Goal: Task Accomplishment & Management: Use online tool/utility

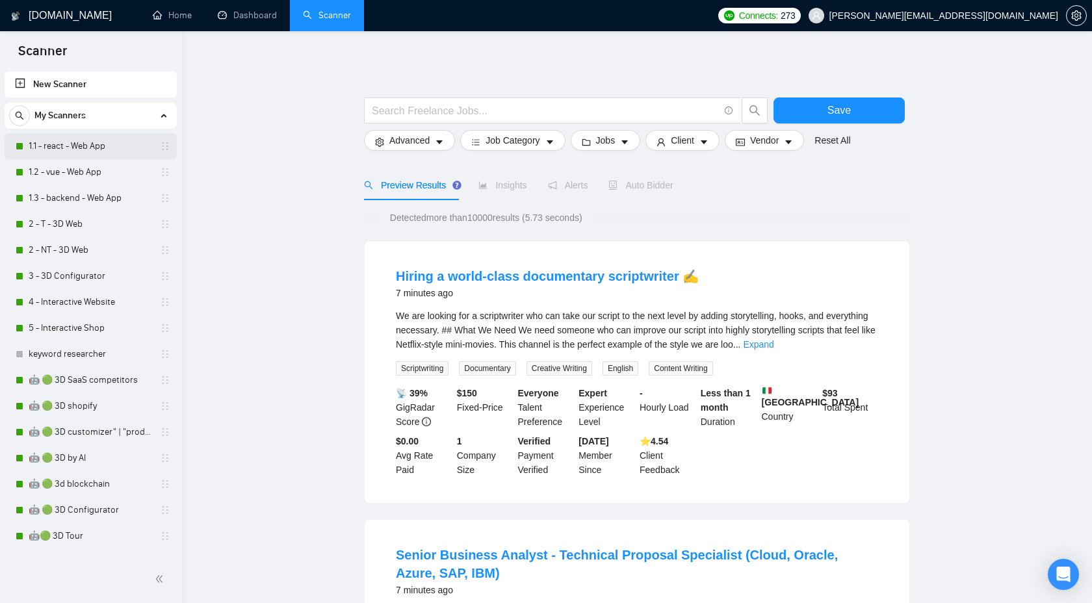
click at [83, 142] on link "1.1 - react - Web App" at bounding box center [90, 146] width 123 height 26
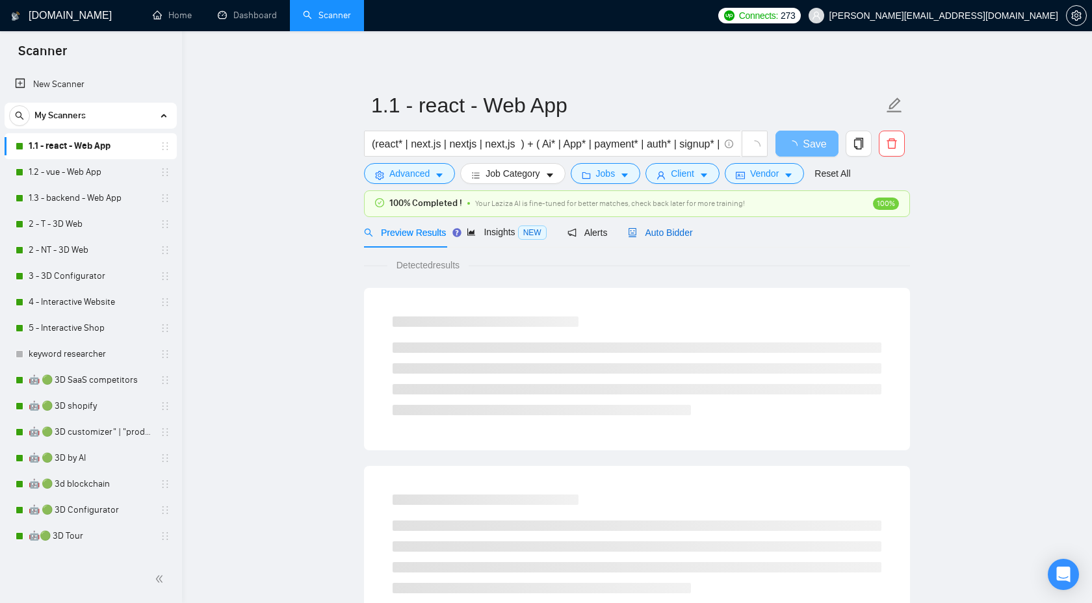
click at [690, 238] on div "Auto Bidder" at bounding box center [660, 232] width 64 height 14
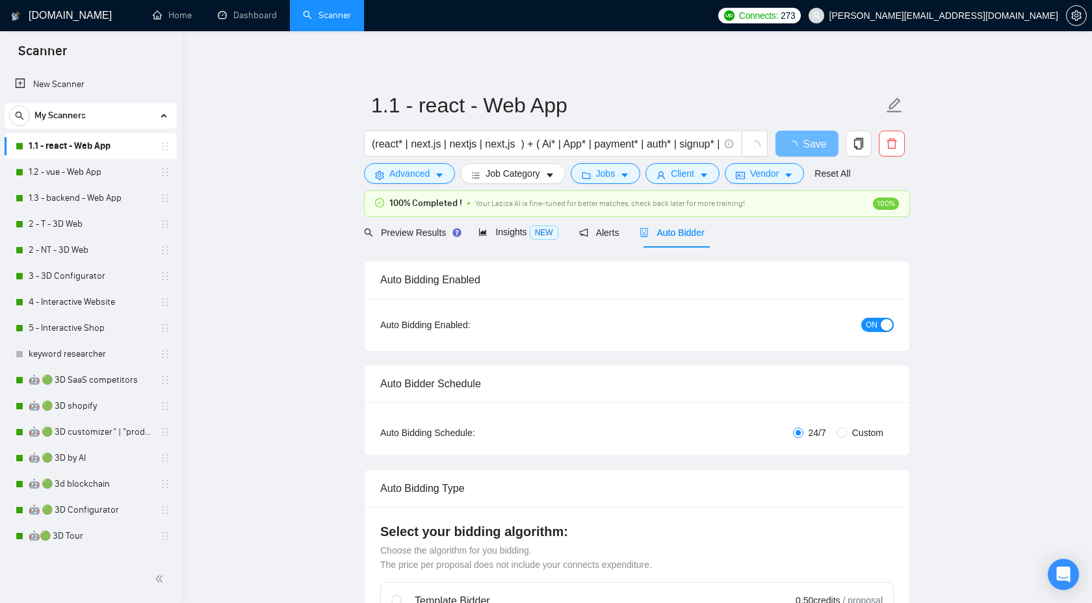
checkbox input "true"
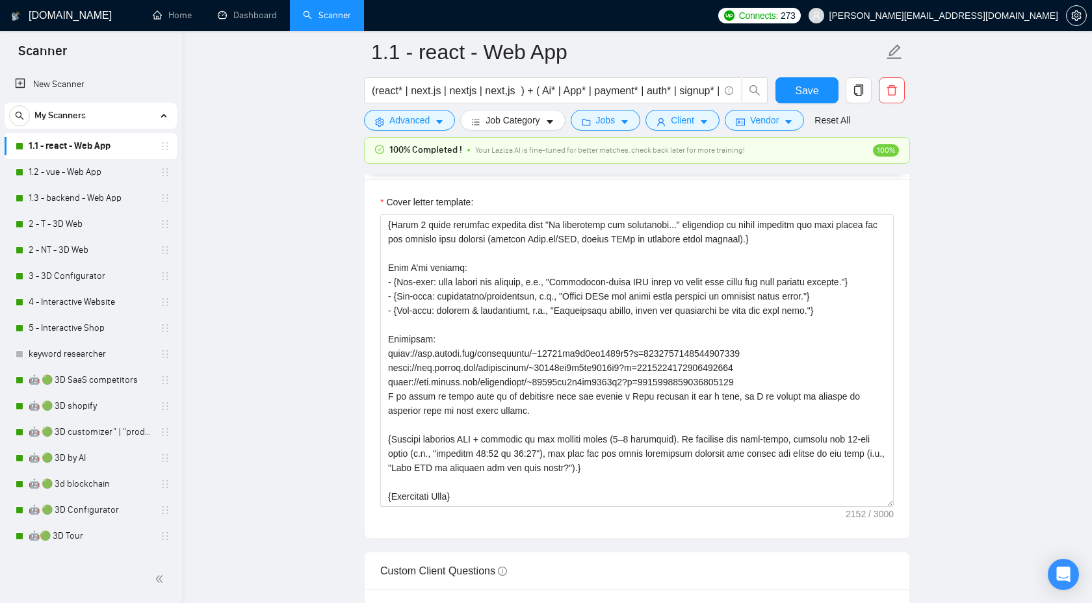
scroll to position [182, 0]
click at [107, 276] on link "3 - 3D Configurator" at bounding box center [90, 276] width 123 height 26
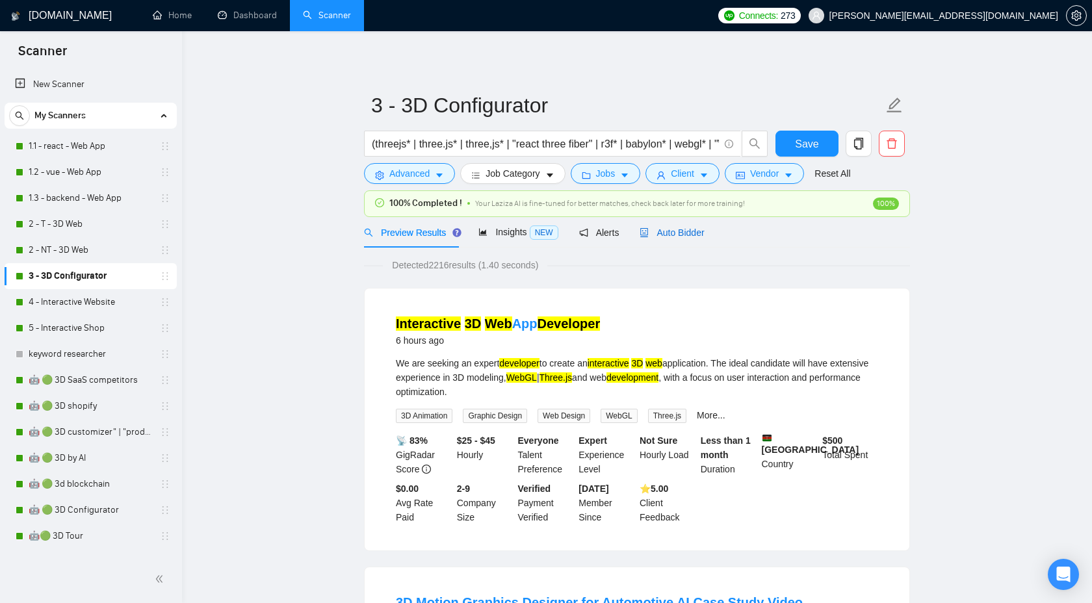
click at [689, 231] on span "Auto Bidder" at bounding box center [671, 232] width 64 height 10
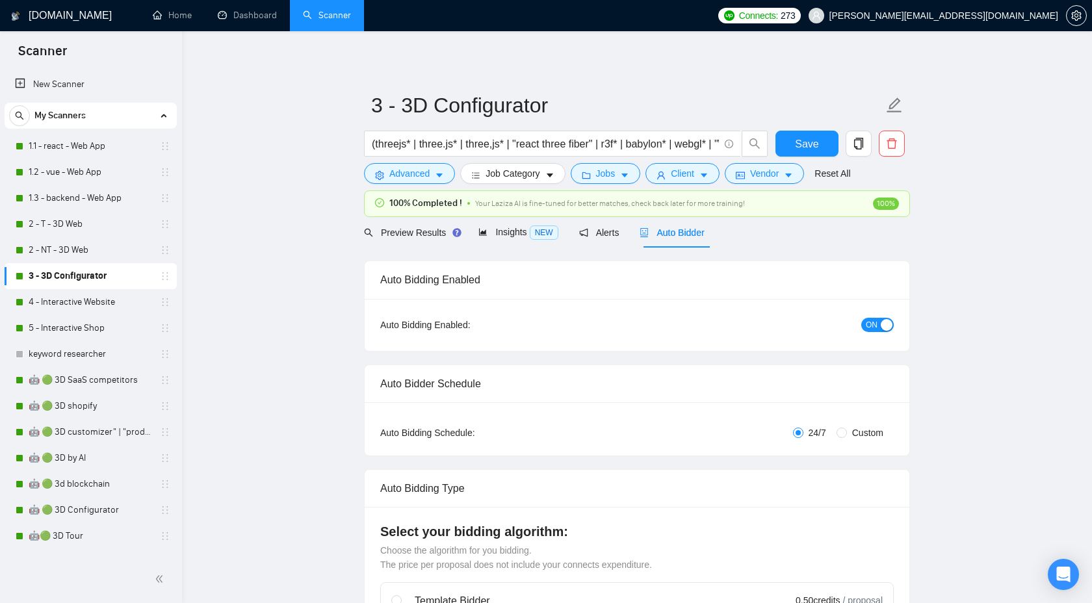
checkbox input "true"
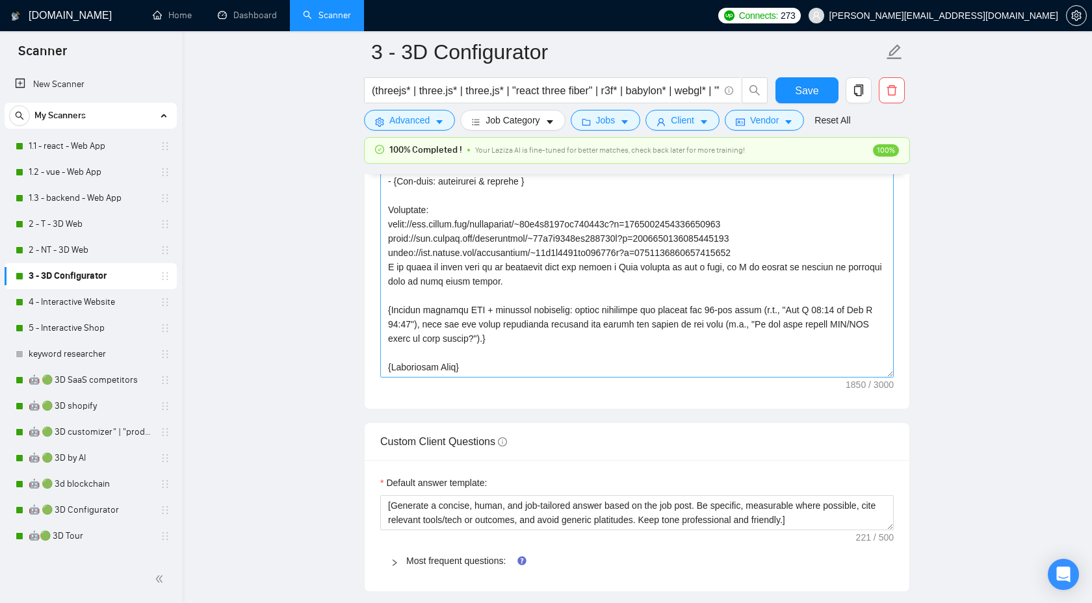
scroll to position [186, 0]
click at [120, 385] on link "🤖 🟢 3D SaaS competitors" at bounding box center [90, 380] width 123 height 26
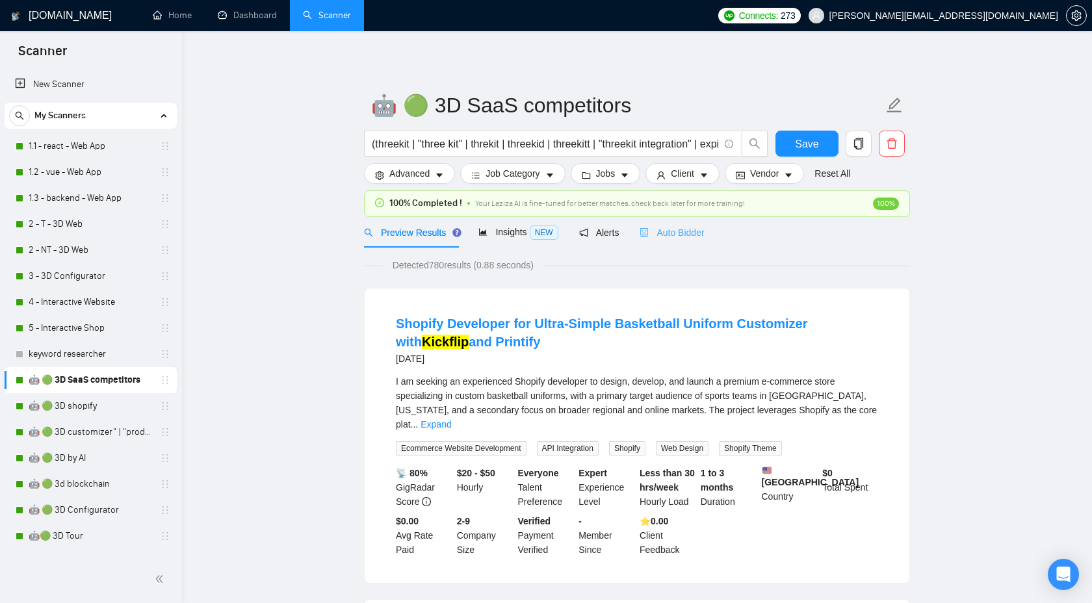
click at [657, 246] on div "Auto Bidder" at bounding box center [671, 232] width 64 height 31
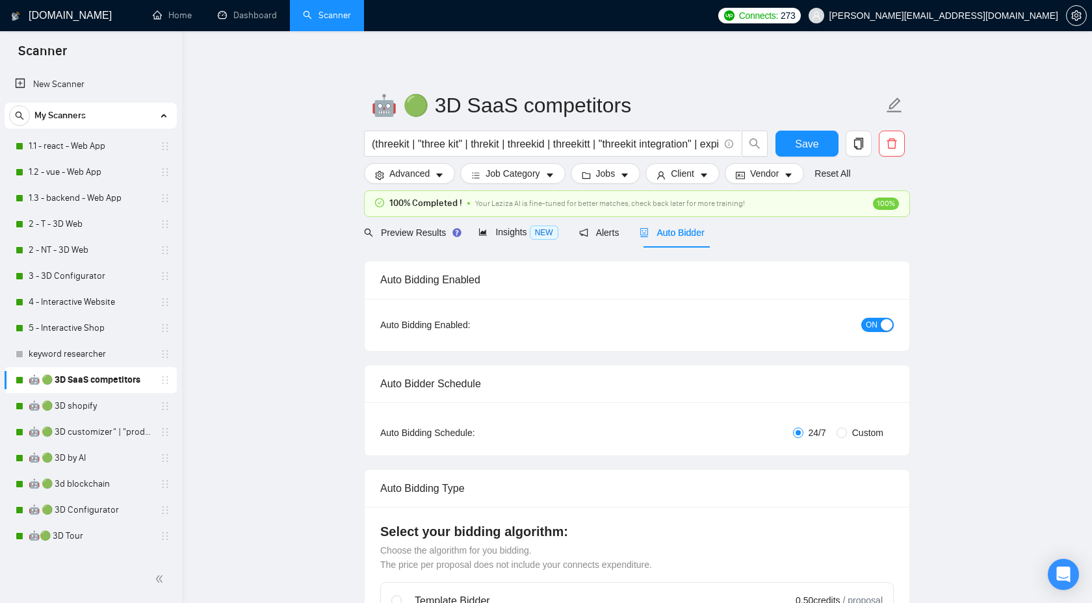
checkbox input "true"
click at [656, 243] on div "Auto Bidder" at bounding box center [671, 232] width 64 height 31
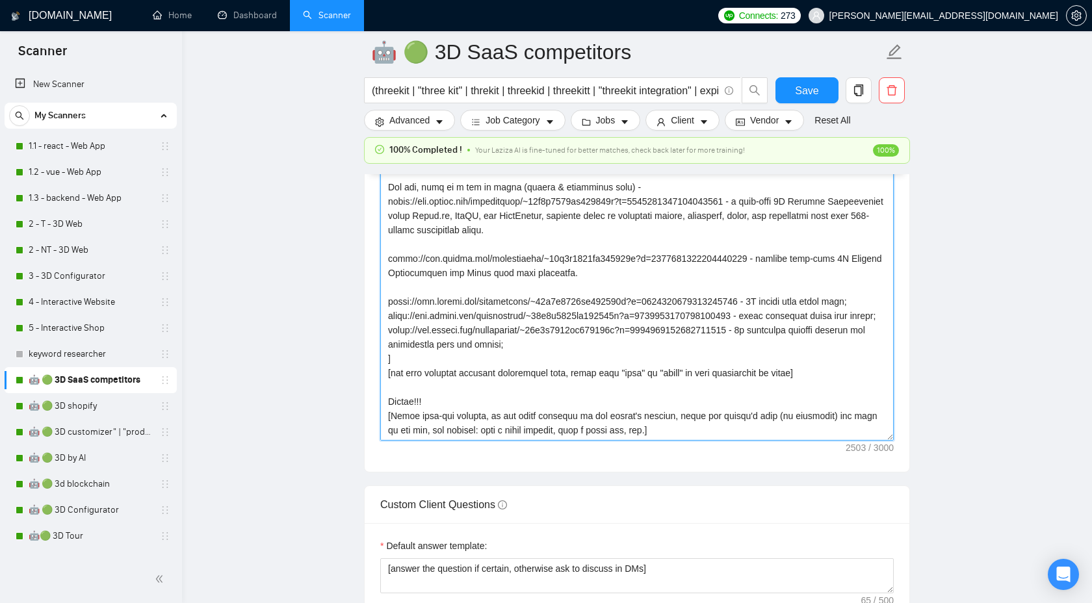
click at [626, 350] on textarea "Cover letter template:" at bounding box center [636, 294] width 513 height 292
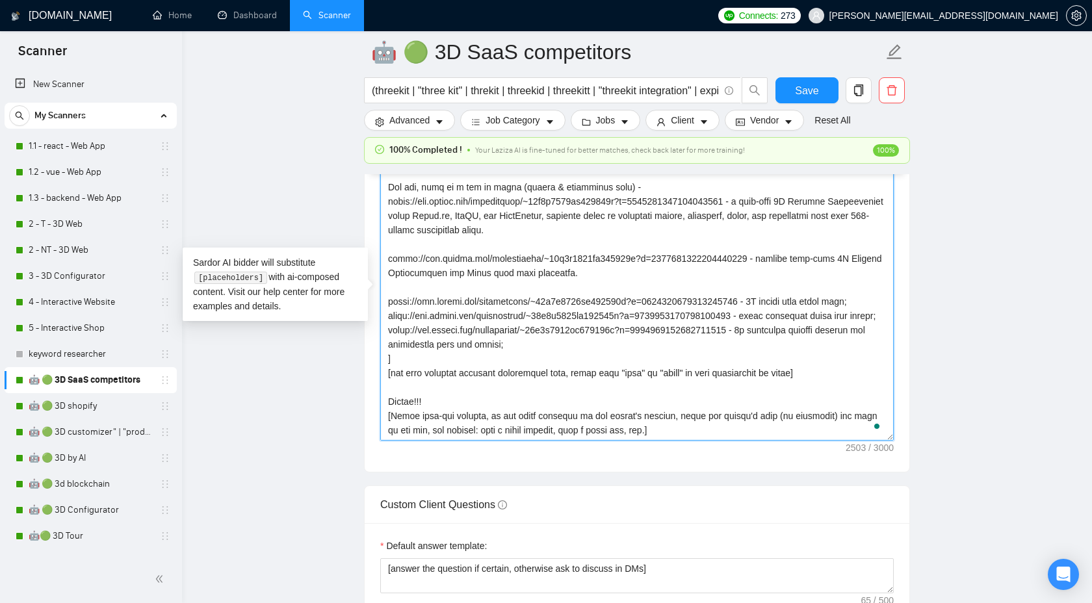
scroll to position [315, 0]
click at [539, 387] on textarea "Cover letter template:" at bounding box center [636, 294] width 513 height 292
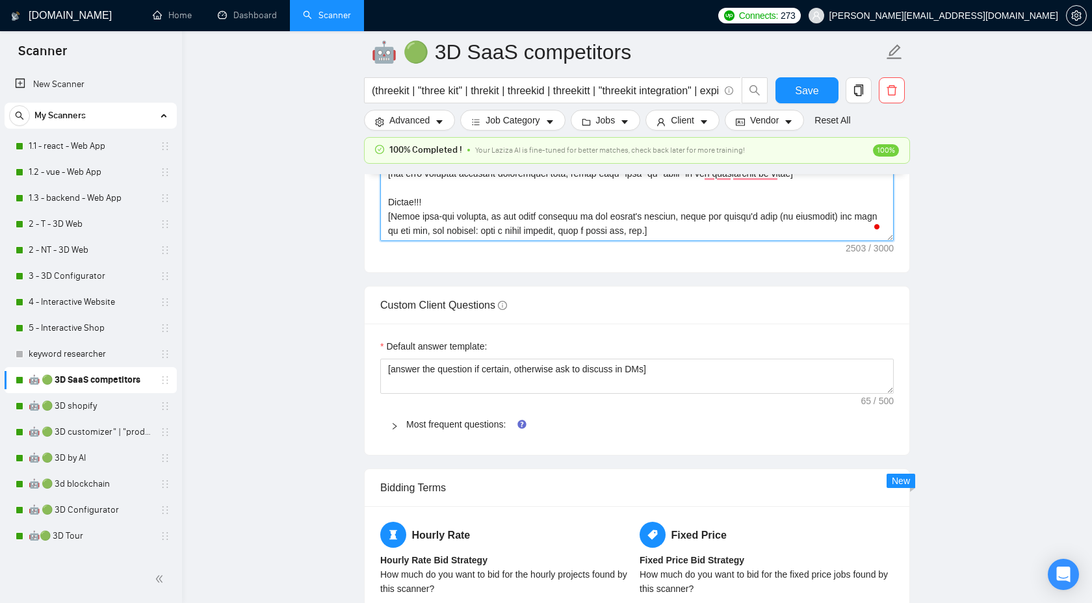
click at [695, 230] on textarea "Cover letter template:" at bounding box center [636, 95] width 513 height 292
paste textarea "[URL][DOMAIN_NAME] - E-Commerce Website with Customizable Products | Full Stack…"
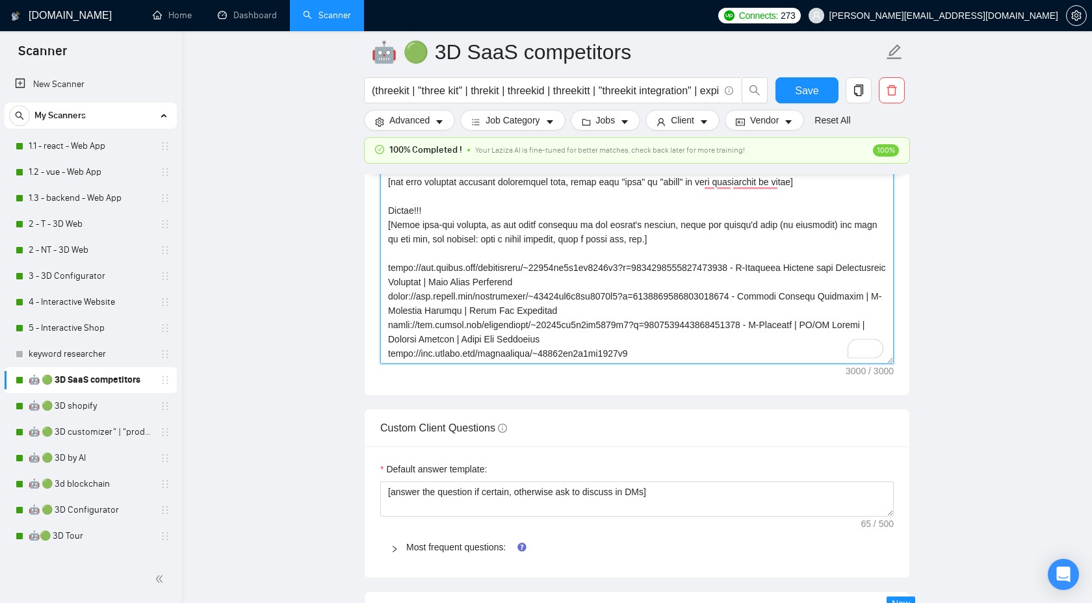
scroll to position [1628, 0]
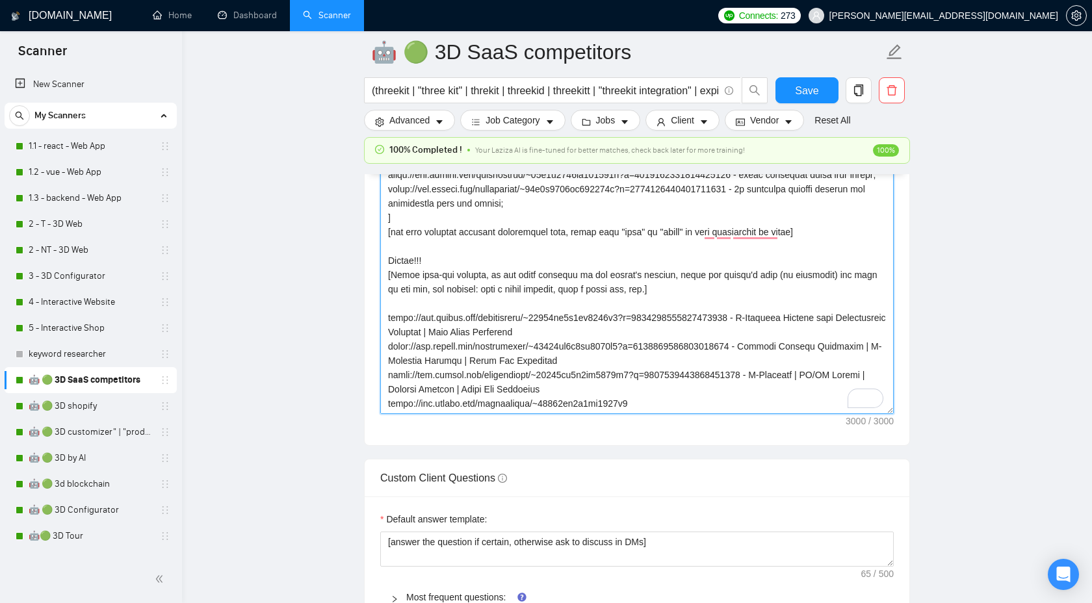
drag, startPoint x: 661, startPoint y: 406, endPoint x: 370, endPoint y: 316, distance: 304.0
click at [369, 315] on div "Cover letter template:" at bounding box center [637, 265] width 545 height 359
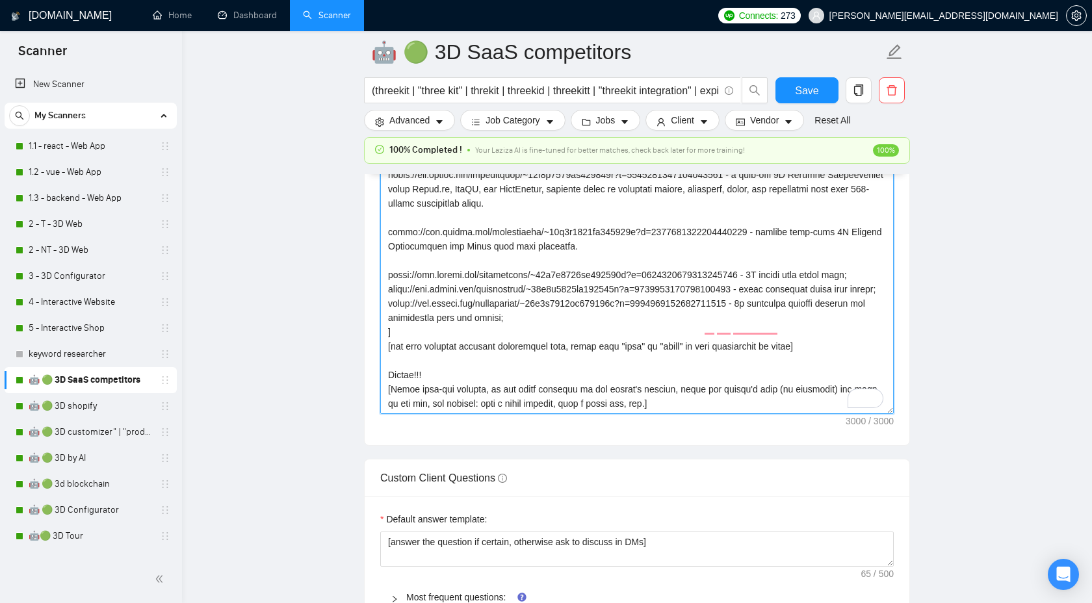
scroll to position [315, 0]
type textarea "[Loremi dolorsi ame consecte, adip eli sed doei tem inci utlabor etdo “magna al…"
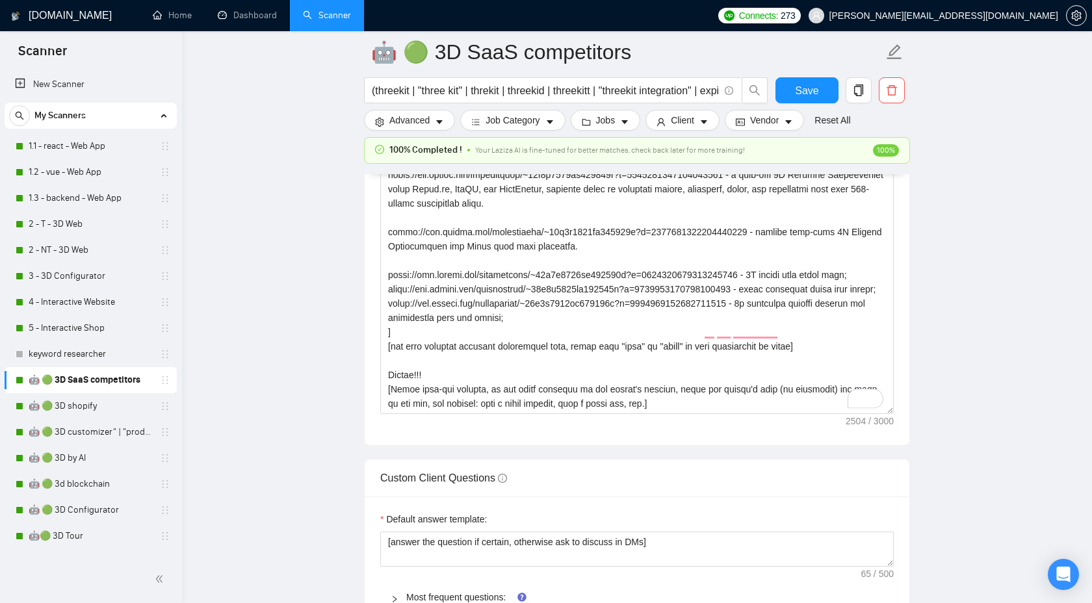
click at [86, 124] on div "My Scanners" at bounding box center [90, 116] width 163 height 26
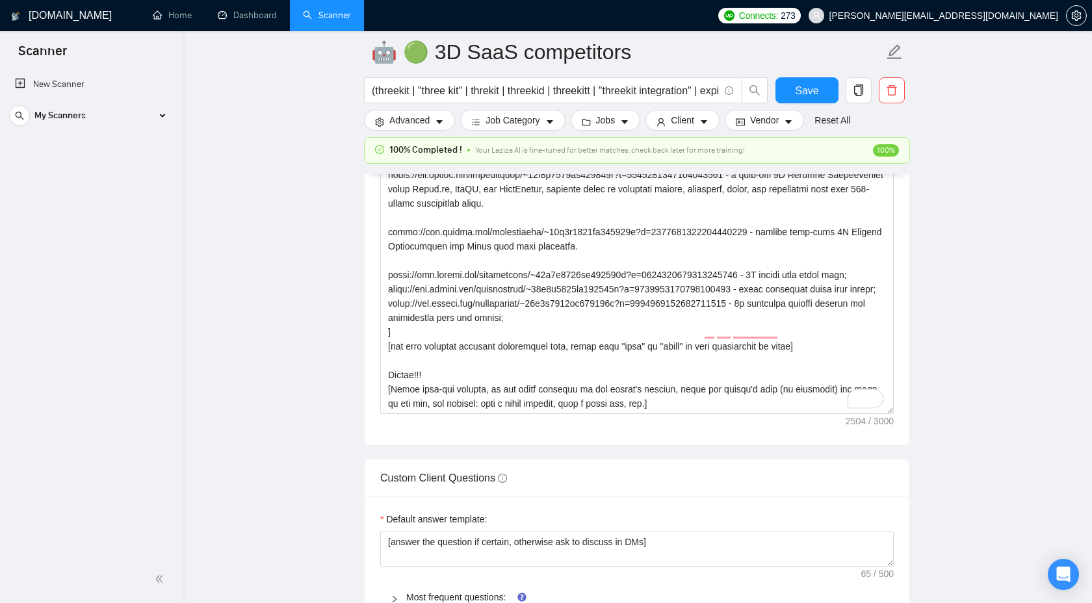
click at [80, 144] on div "New Scanner My Scanners 1.1 - react - Web App 1.2 - vue - Web App 1.3 - backend…" at bounding box center [91, 312] width 182 height 487
click at [100, 116] on div "My Scanners" at bounding box center [90, 116] width 163 height 26
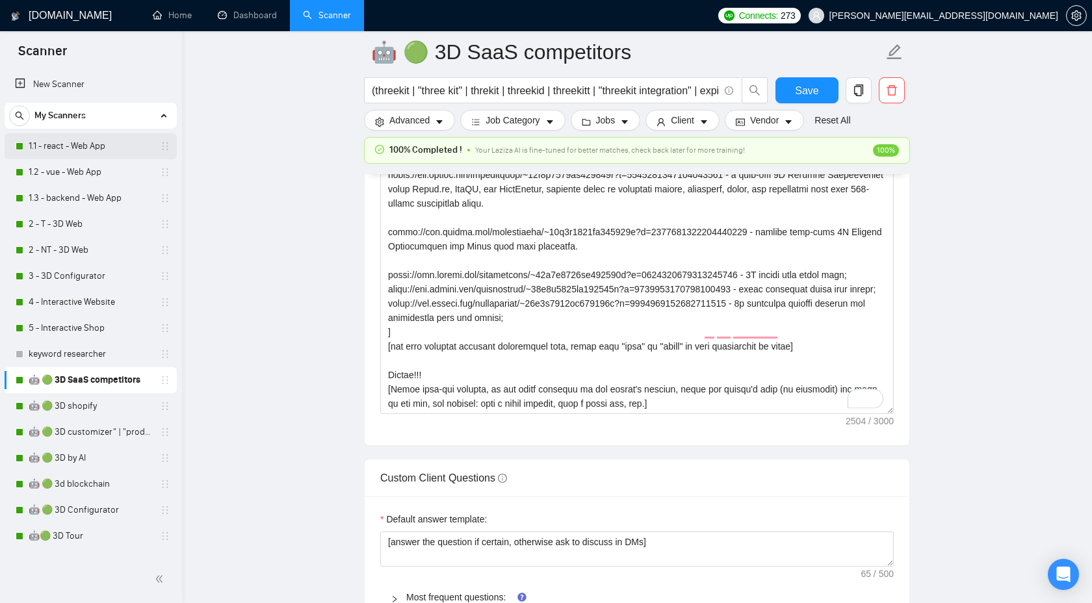
click at [85, 147] on link "1.1 - react - Web App" at bounding box center [90, 146] width 123 height 26
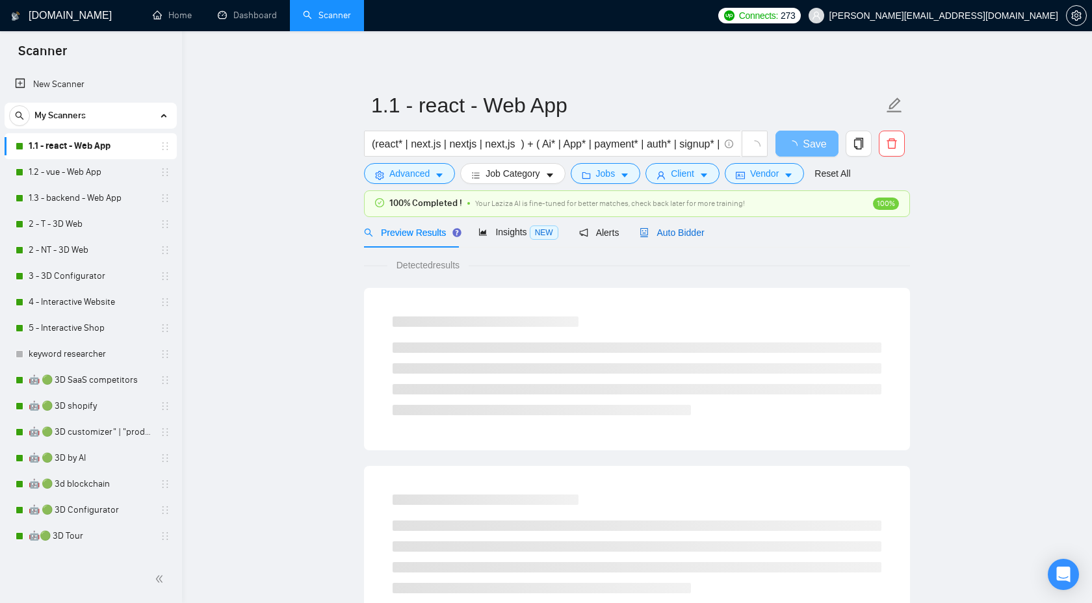
click at [666, 227] on span "Auto Bidder" at bounding box center [671, 232] width 64 height 10
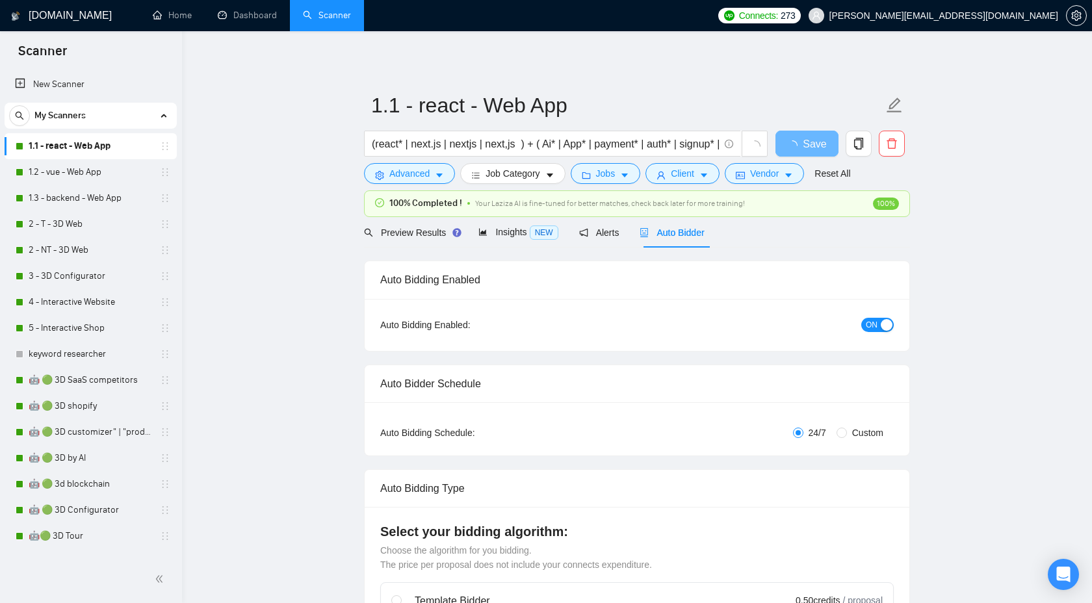
checkbox input "true"
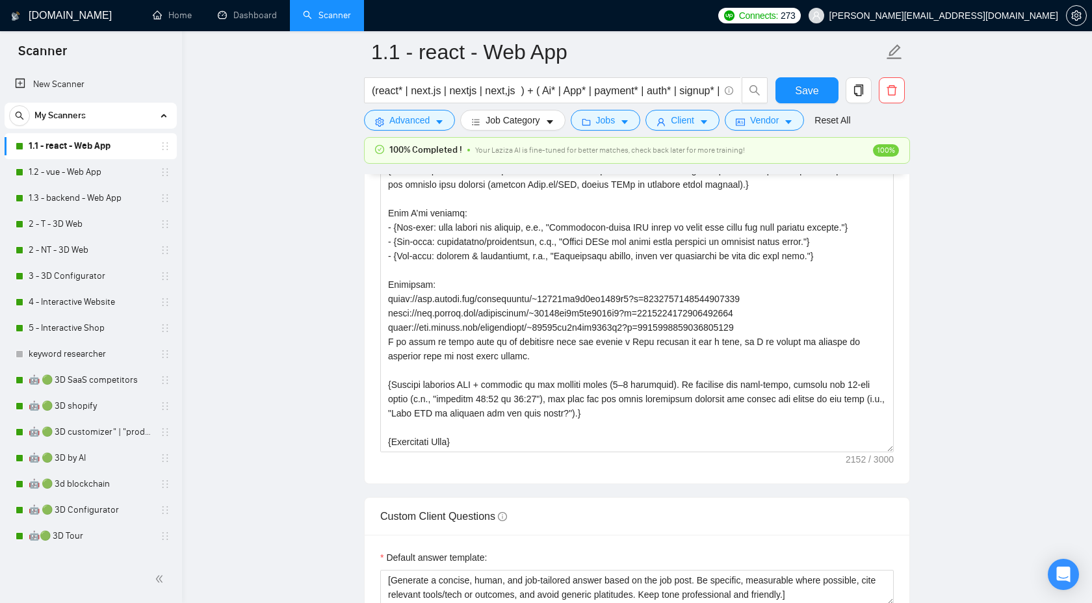
scroll to position [186, 0]
click at [75, 175] on link "1.2 - vue - Web App" at bounding box center [90, 172] width 123 height 26
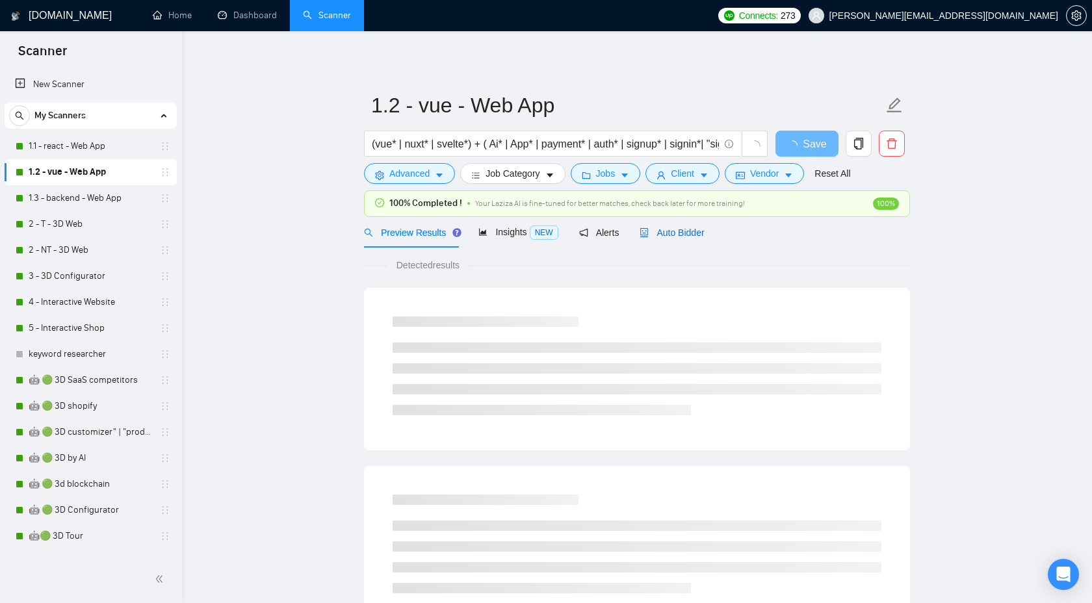
click at [686, 231] on span "Auto Bidder" at bounding box center [671, 232] width 64 height 10
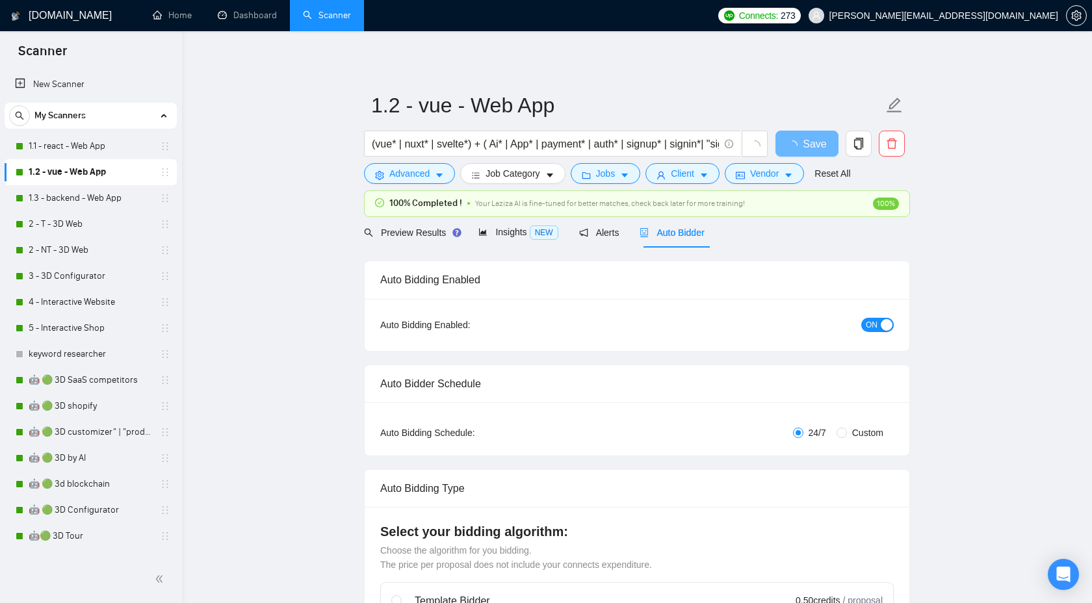
checkbox input "true"
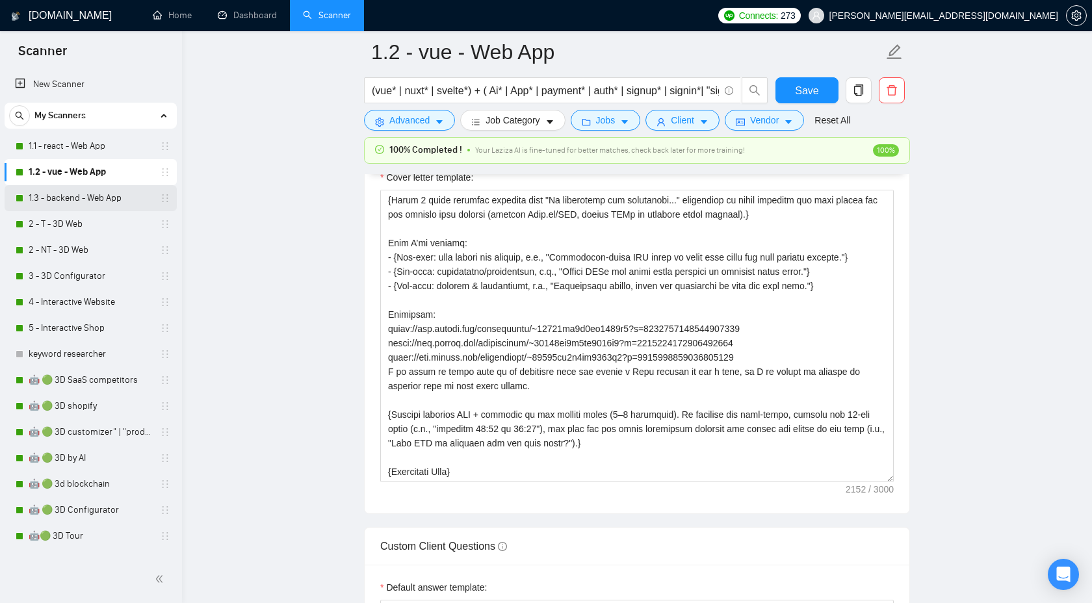
click at [114, 200] on link "1.3 - backend - Web App" at bounding box center [90, 198] width 123 height 26
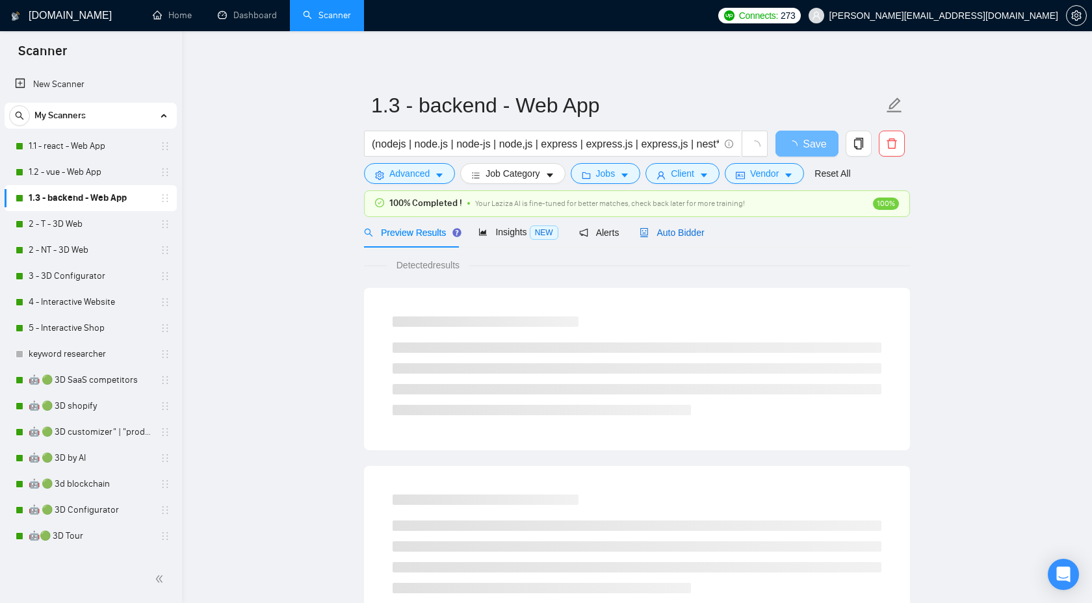
click at [656, 234] on span "Auto Bidder" at bounding box center [671, 232] width 64 height 10
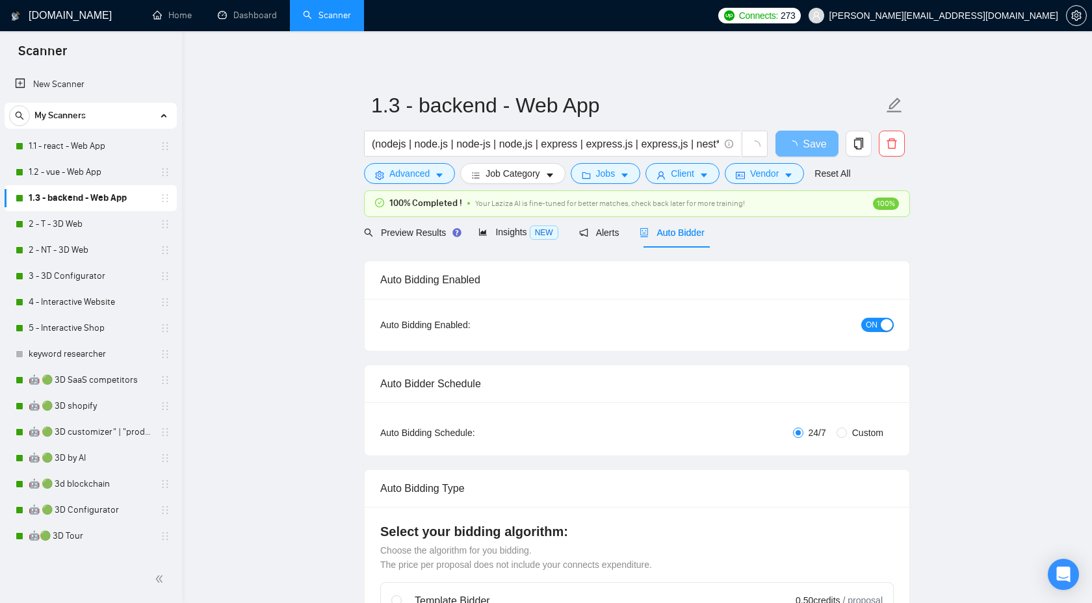
checkbox input "true"
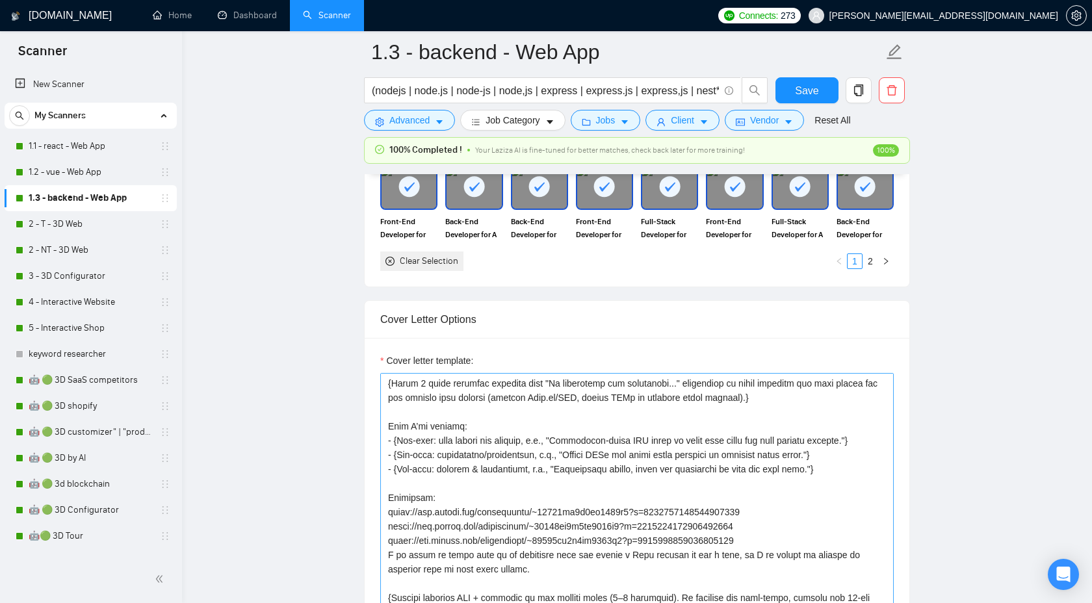
scroll to position [1360, 0]
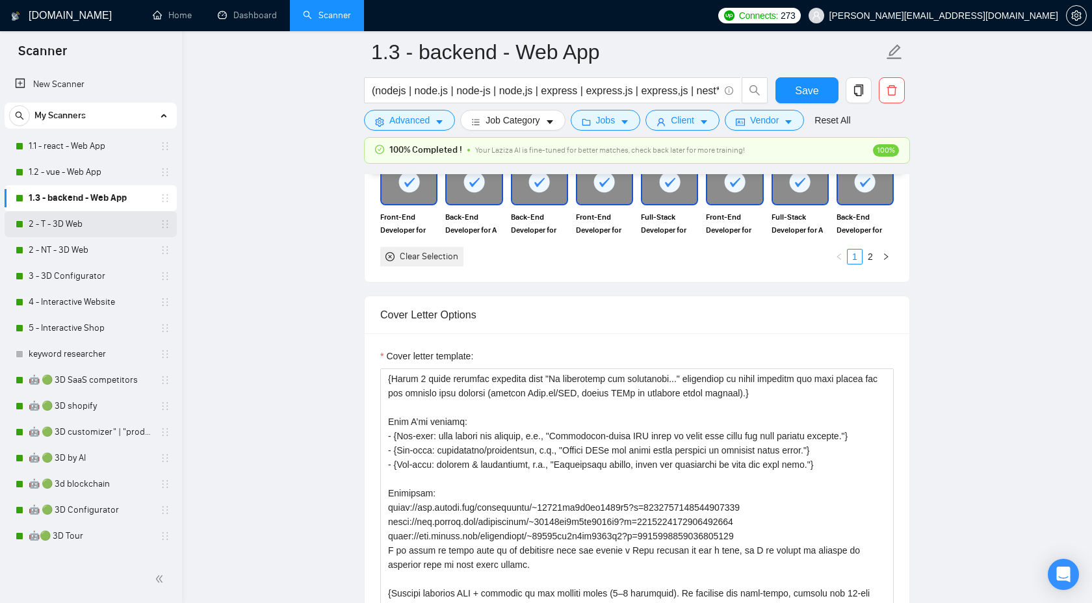
click at [96, 212] on link "2 - T - 3D Web" at bounding box center [90, 224] width 123 height 26
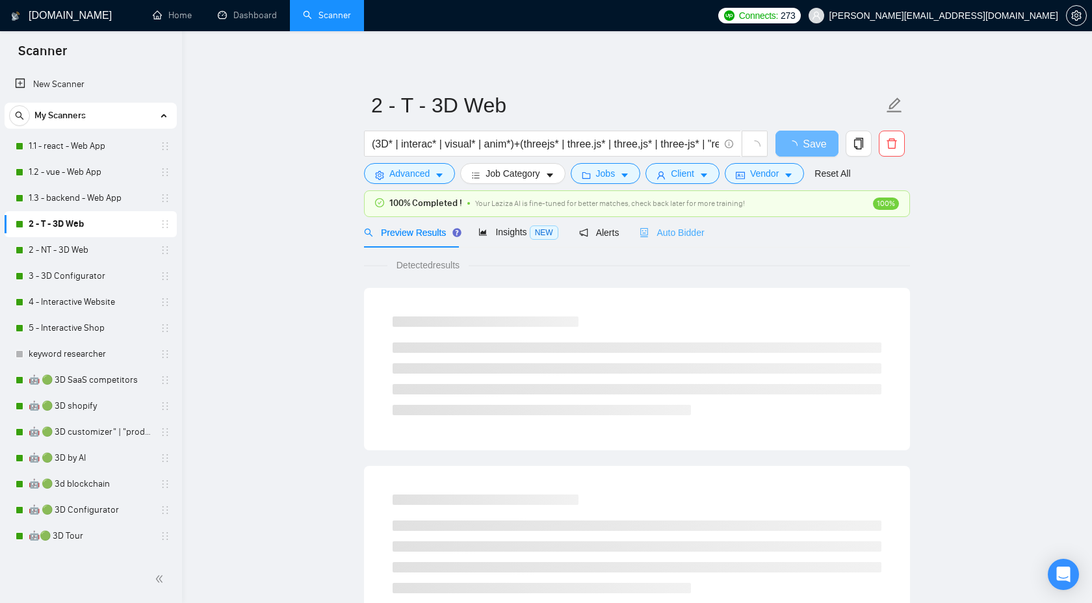
click at [674, 245] on div "Auto Bidder" at bounding box center [671, 232] width 64 height 31
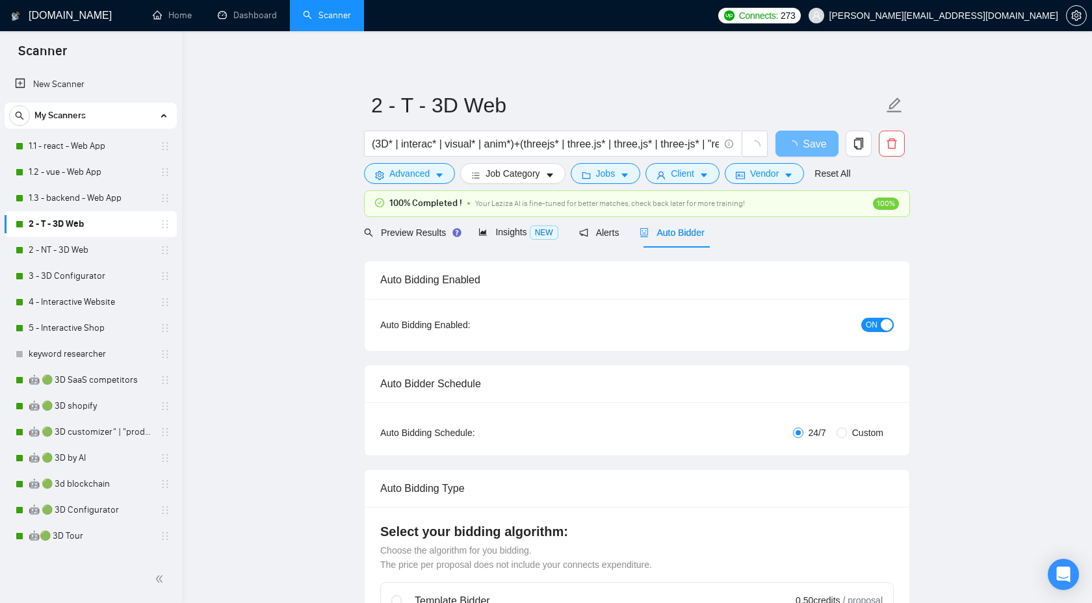
checkbox input "true"
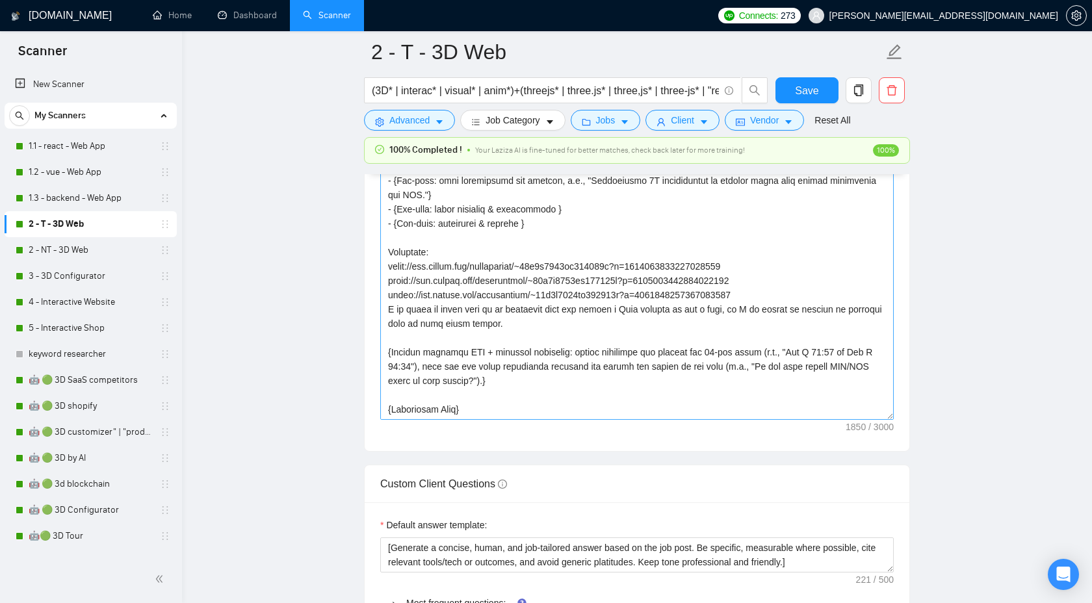
scroll to position [1627, 0]
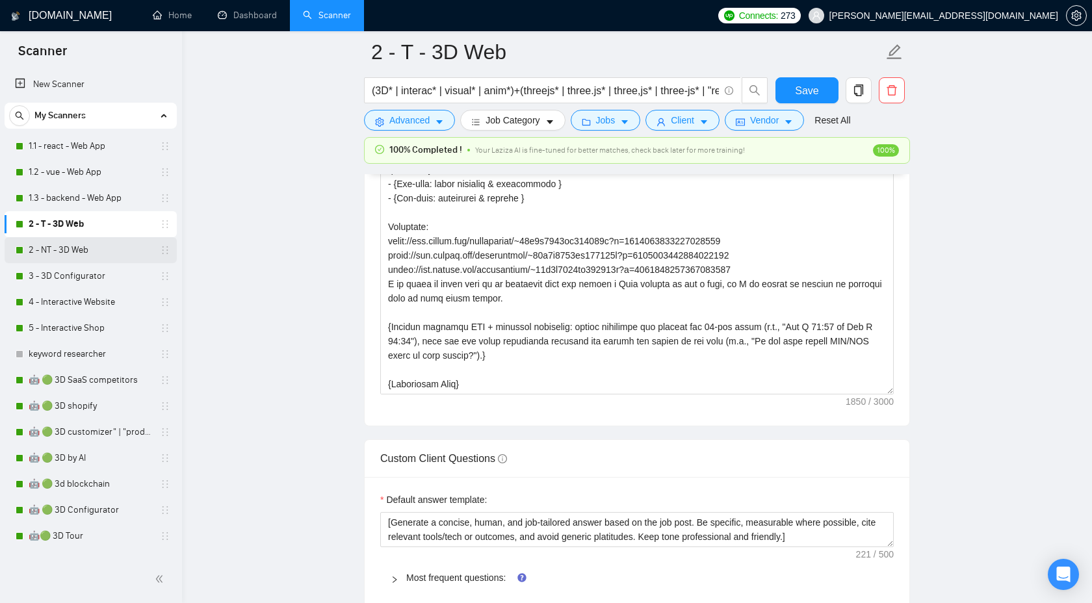
click at [43, 252] on link "2 - NT - 3D Web" at bounding box center [90, 250] width 123 height 26
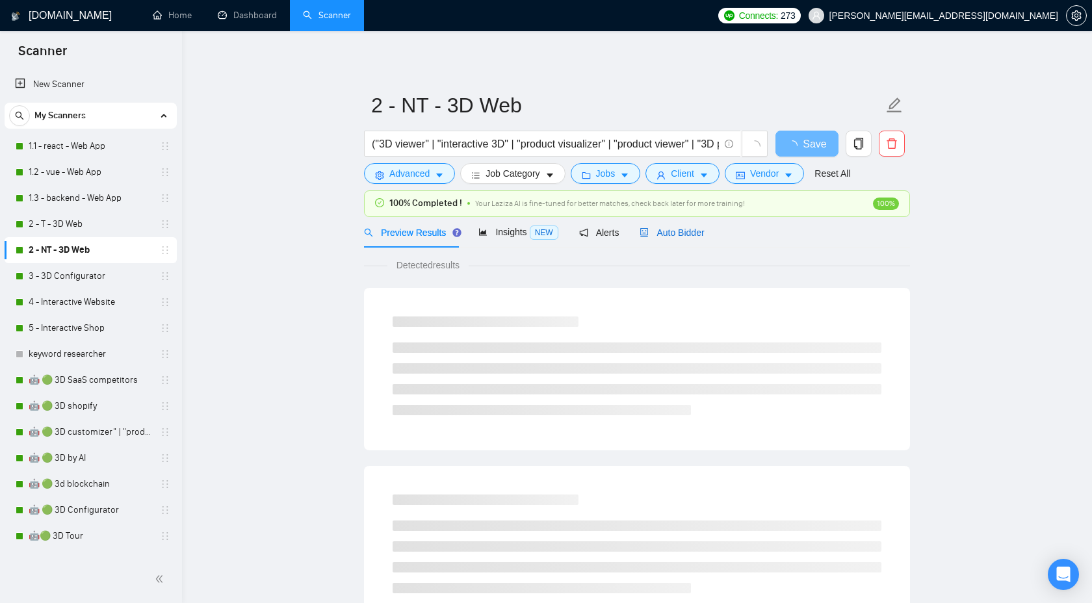
click at [689, 233] on span "Auto Bidder" at bounding box center [671, 232] width 64 height 10
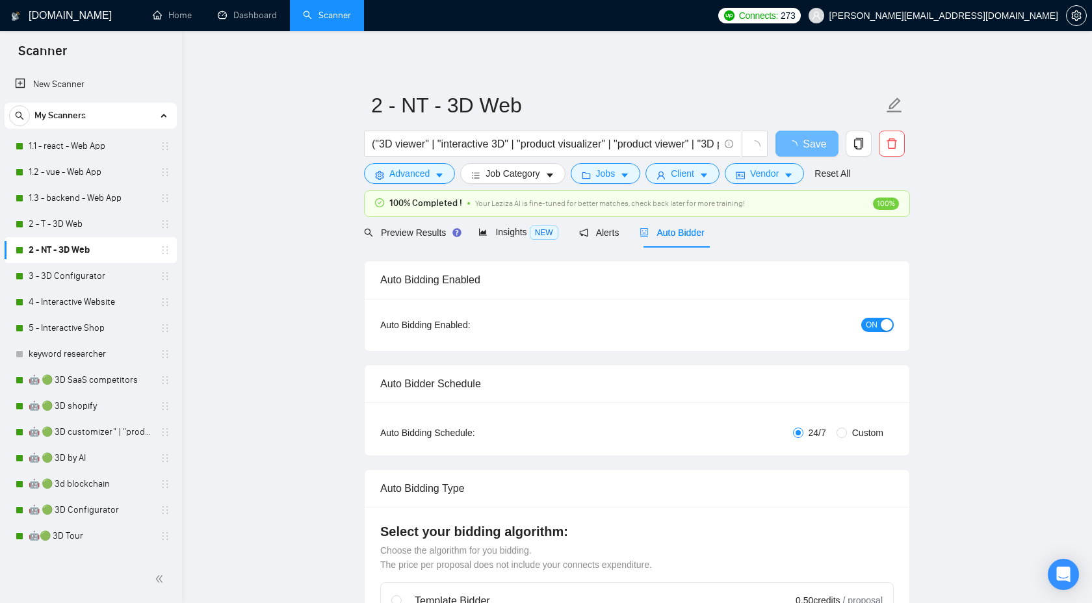
checkbox input "true"
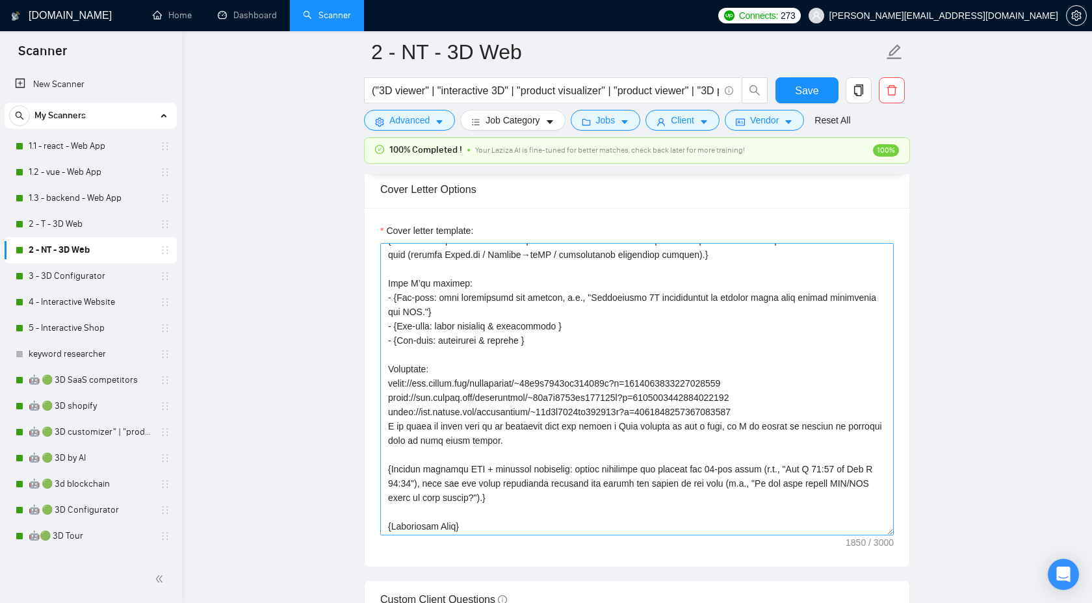
scroll to position [1491, 0]
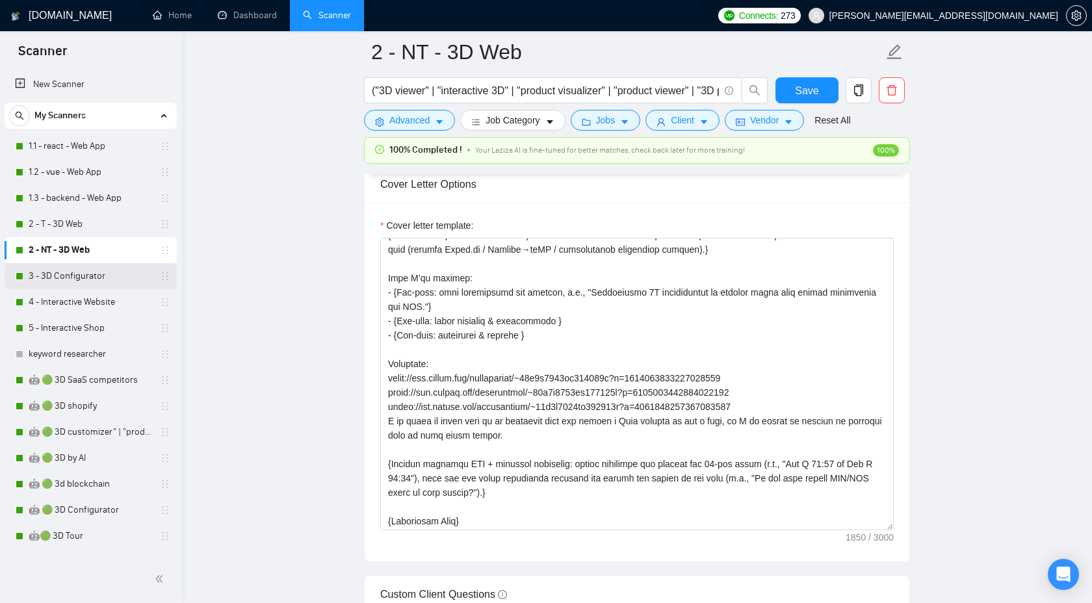
click at [86, 274] on link "3 - 3D Configurator" at bounding box center [90, 276] width 123 height 26
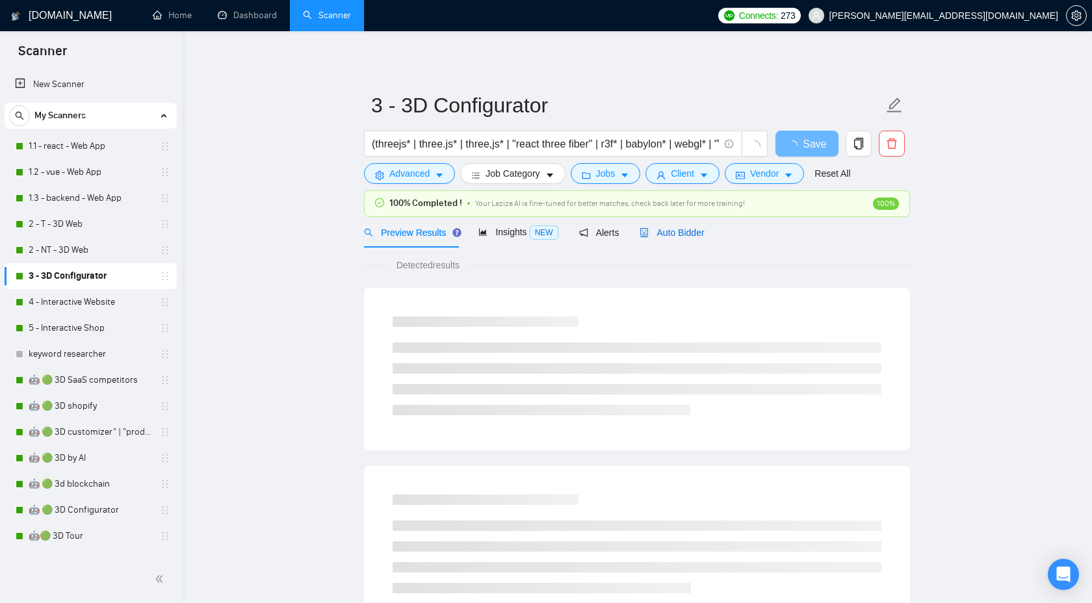
click at [649, 227] on span "Auto Bidder" at bounding box center [671, 232] width 64 height 10
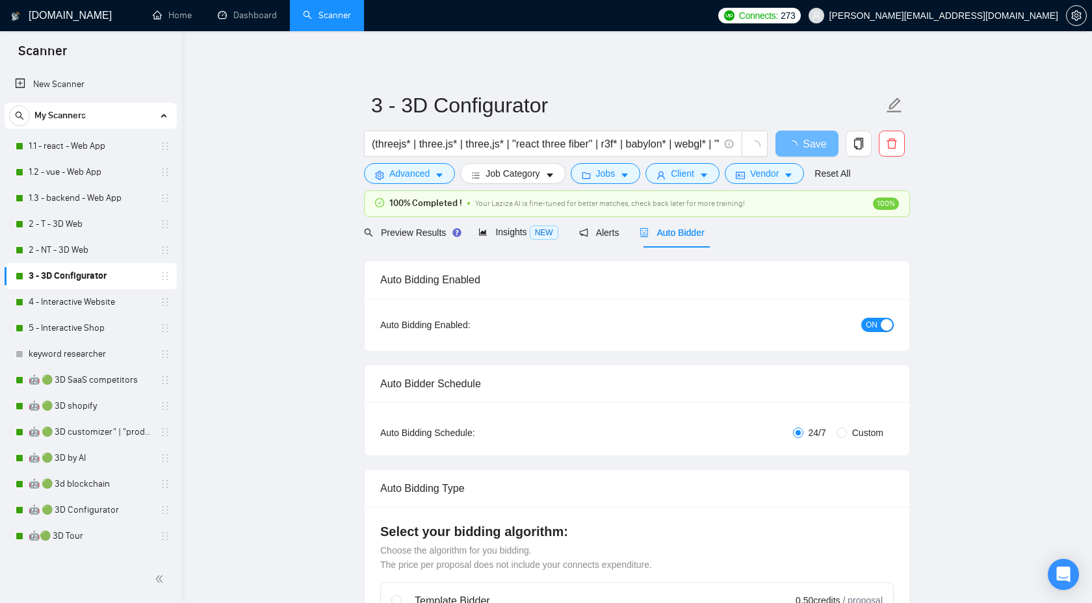
checkbox input "true"
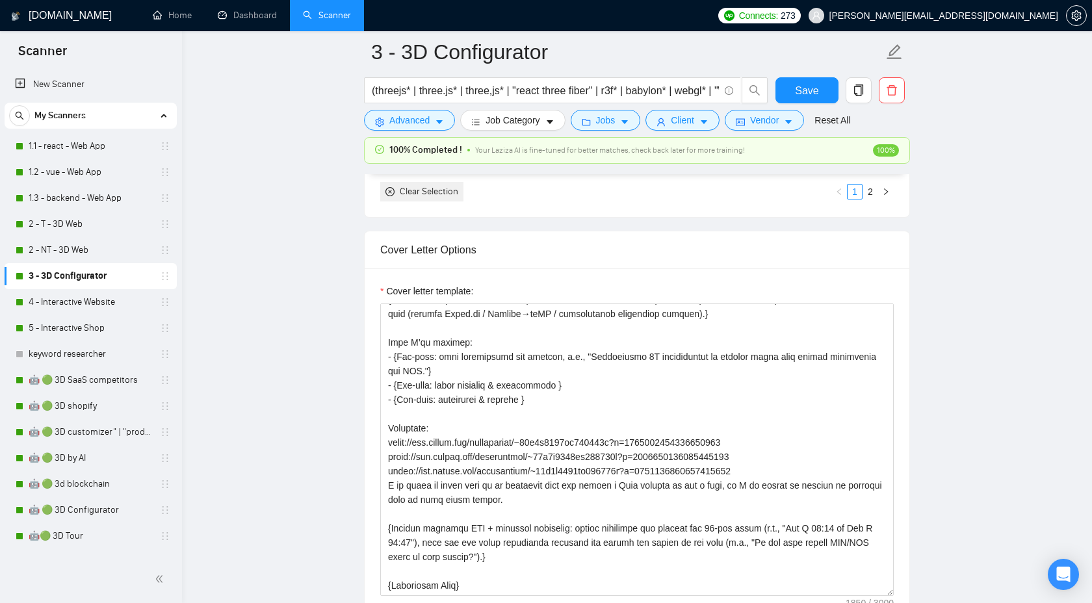
scroll to position [1426, 0]
click at [64, 292] on link "4 - Interactive Website" at bounding box center [90, 302] width 123 height 26
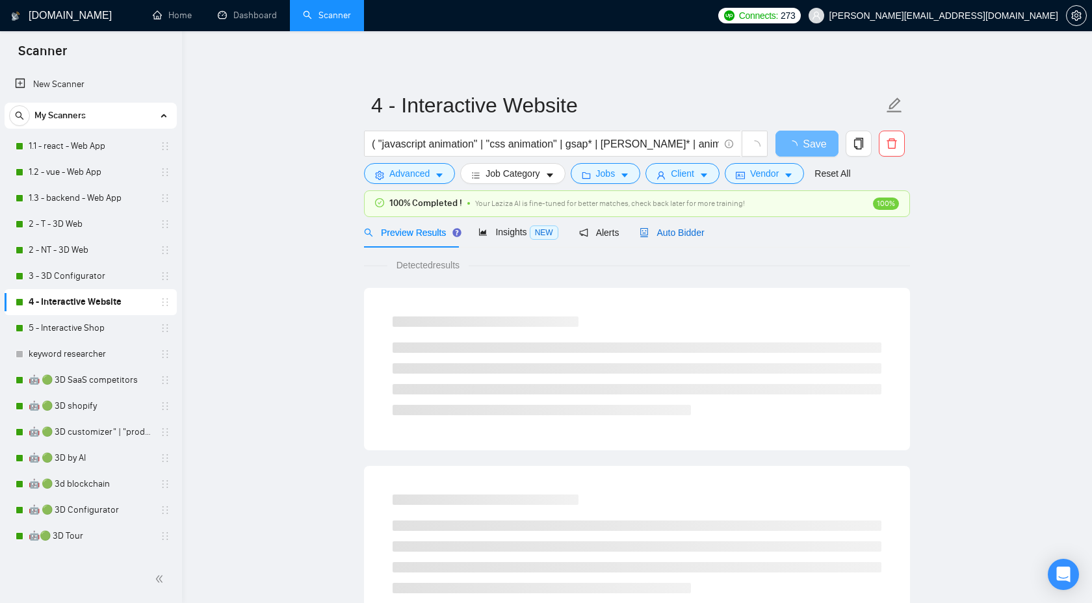
click at [670, 234] on span "Auto Bidder" at bounding box center [671, 232] width 64 height 10
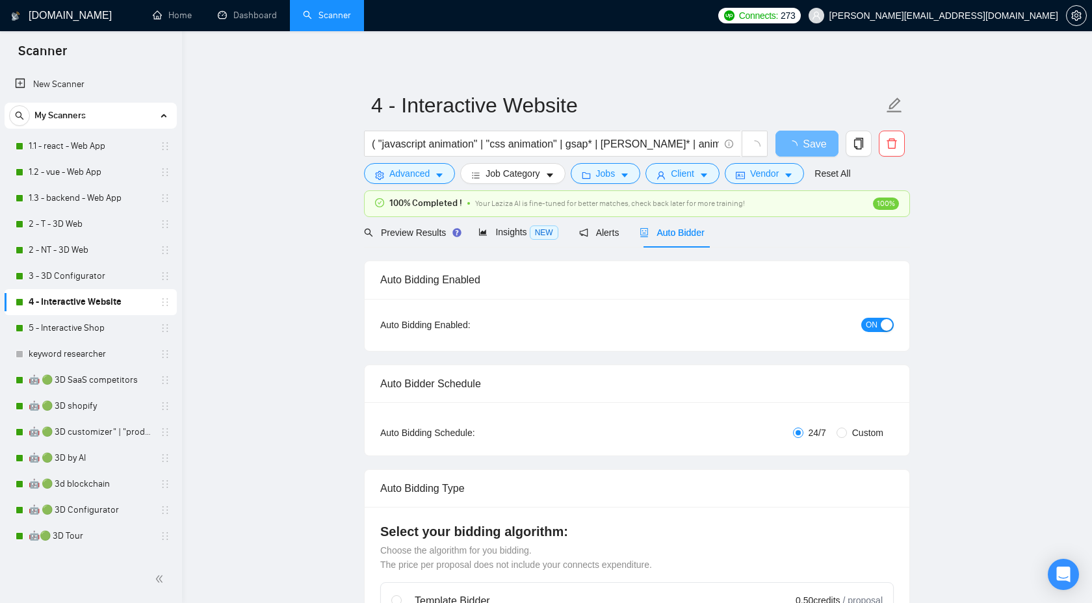
checkbox input "true"
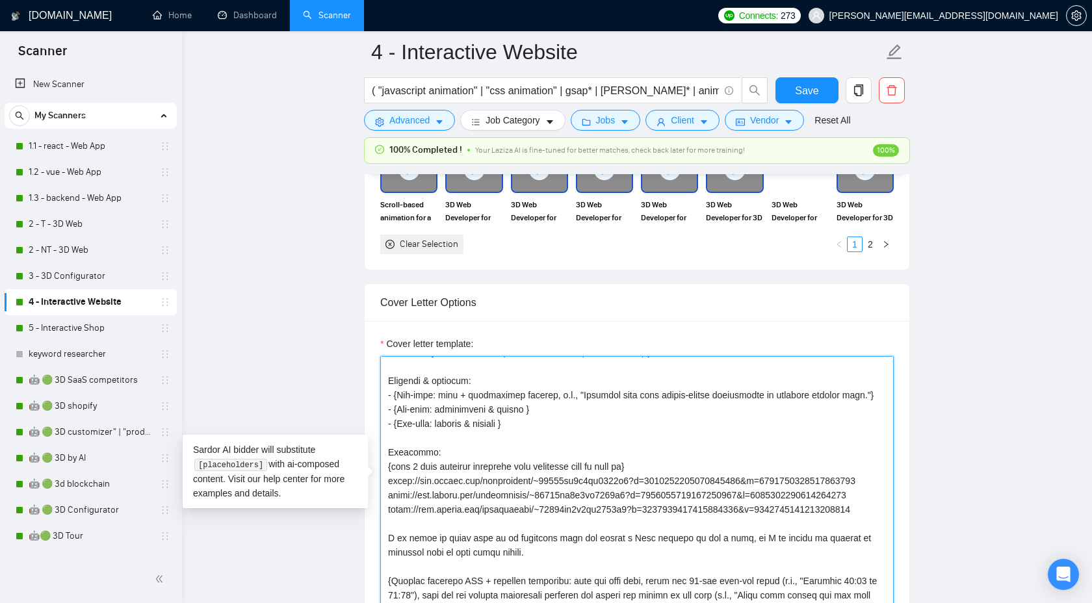
scroll to position [203, 0]
drag, startPoint x: 647, startPoint y: 441, endPoint x: 364, endPoint y: 439, distance: 282.7
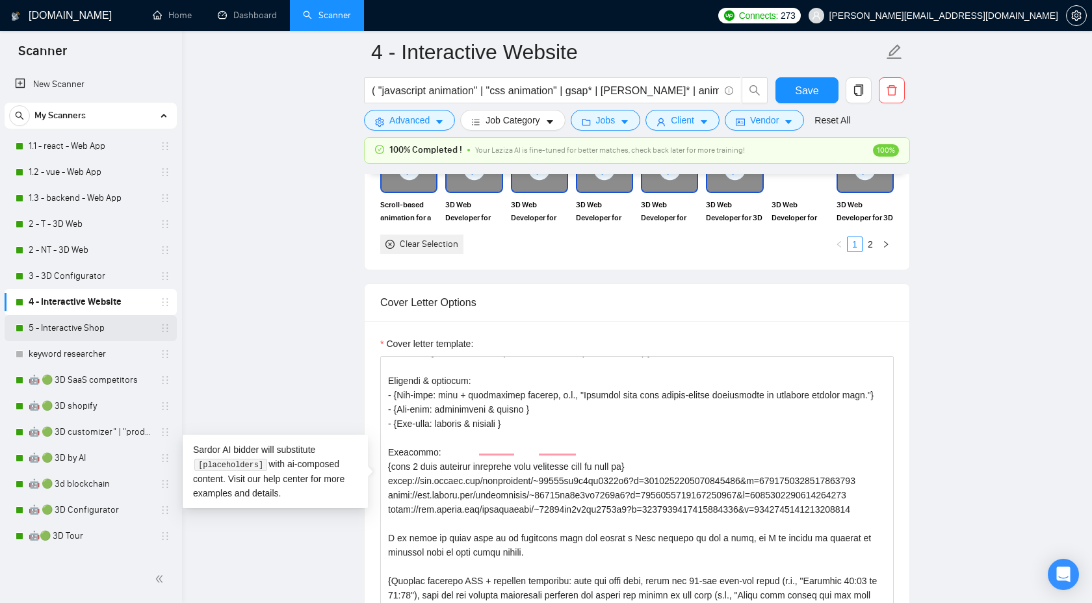
click at [75, 324] on link "5 - Interactive Shop" at bounding box center [90, 328] width 123 height 26
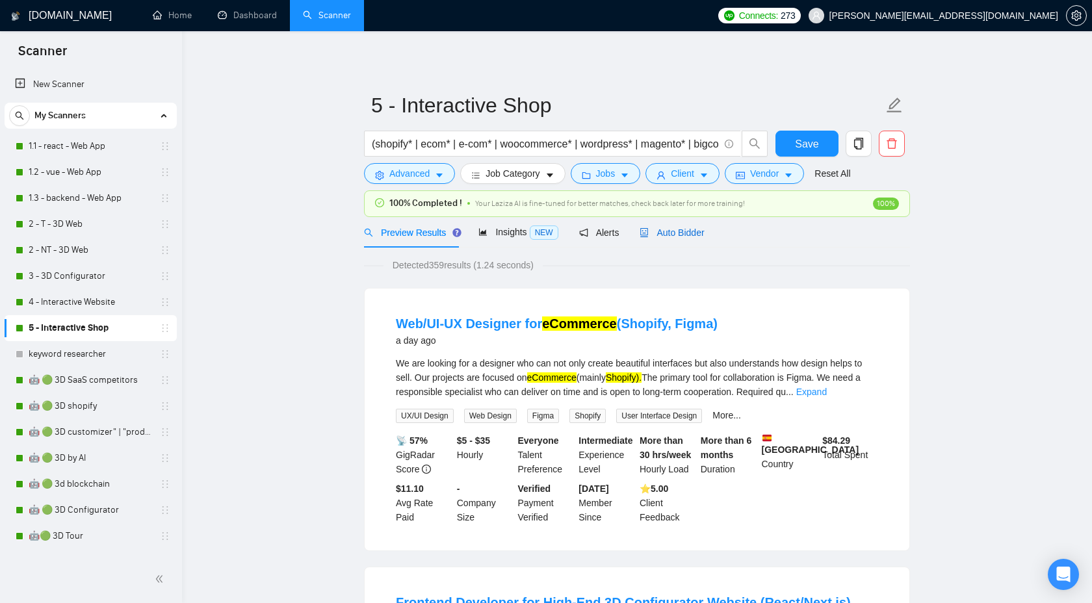
click at [679, 228] on span "Auto Bidder" at bounding box center [671, 232] width 64 height 10
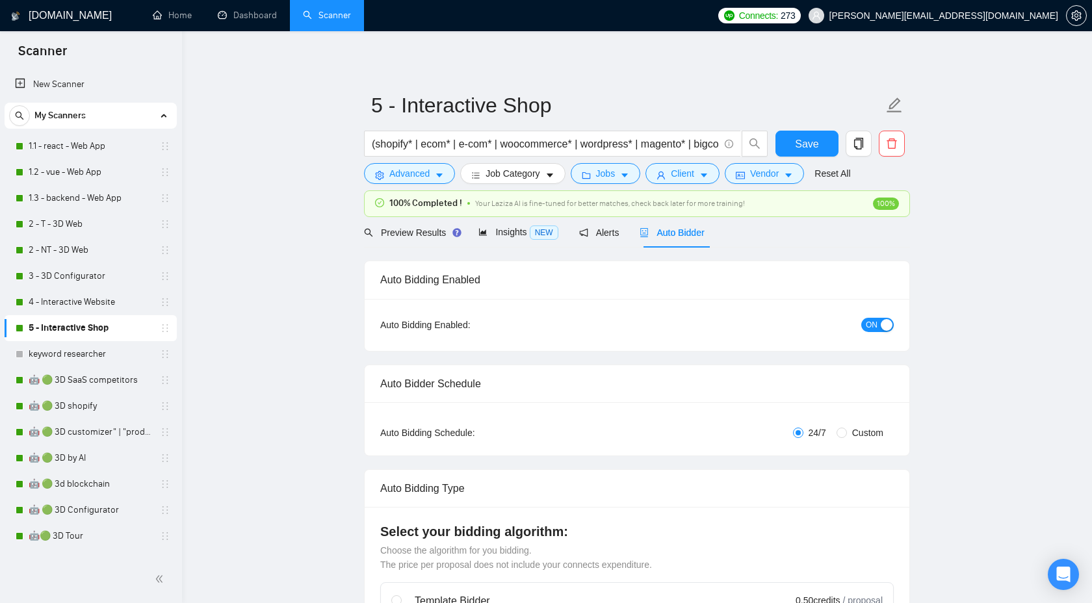
checkbox input "true"
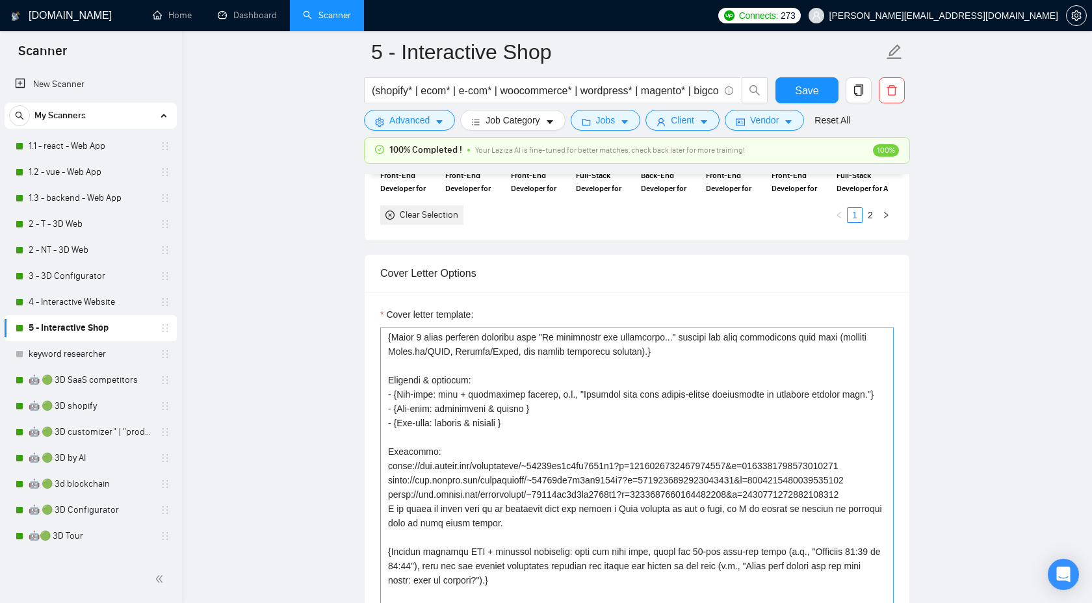
scroll to position [216, 0]
click at [85, 302] on link "4 - Interactive Website" at bounding box center [90, 302] width 123 height 26
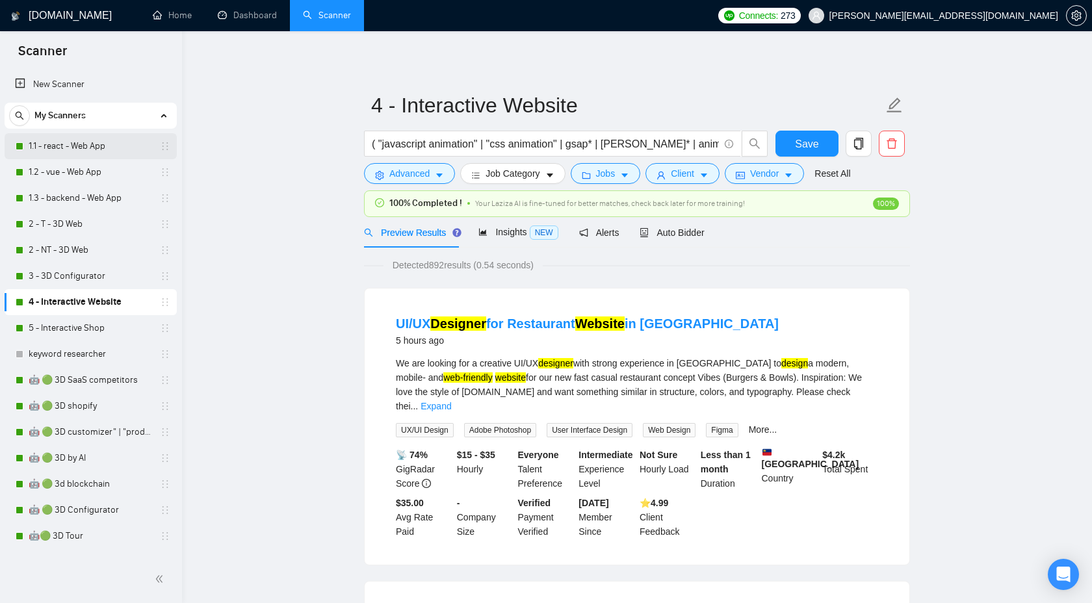
click at [67, 143] on link "1.1 - react - Web App" at bounding box center [90, 146] width 123 height 26
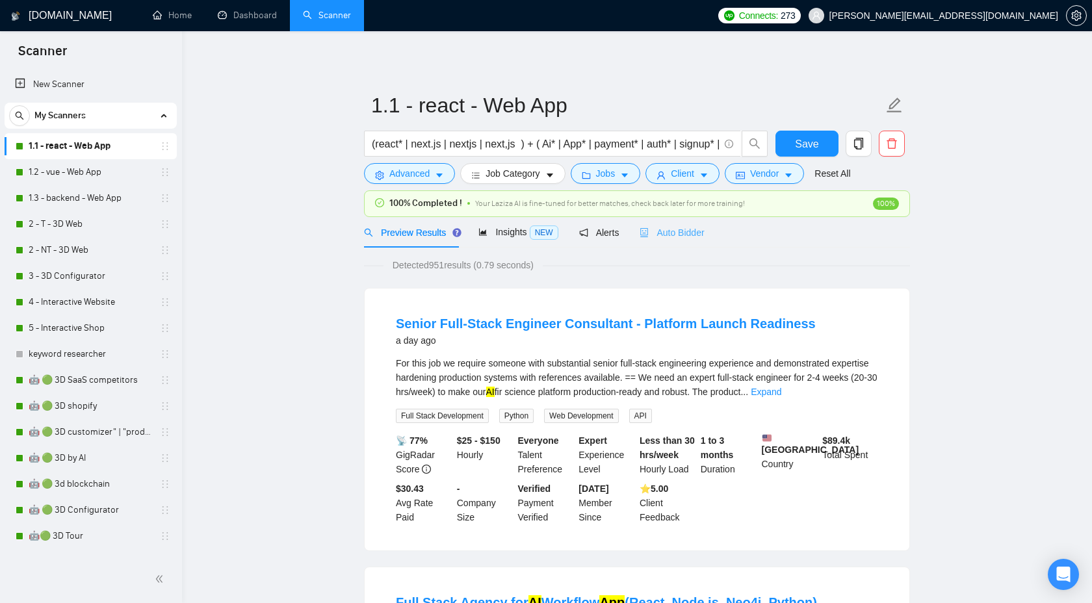
click at [652, 218] on div "Auto Bidder" at bounding box center [671, 232] width 64 height 31
click at [649, 231] on icon "robot" at bounding box center [643, 232] width 9 height 9
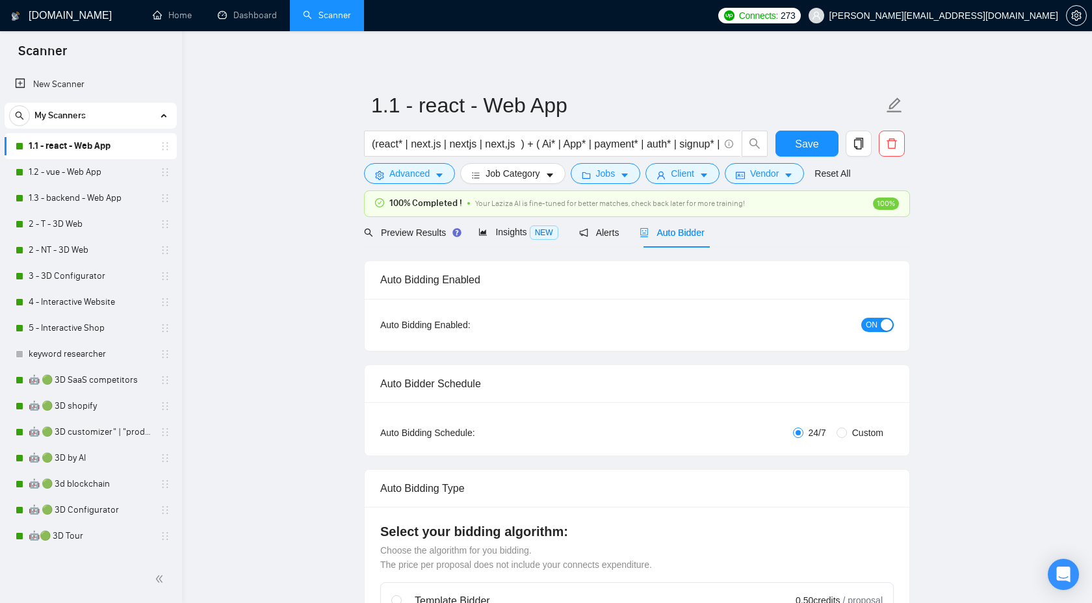
checkbox input "true"
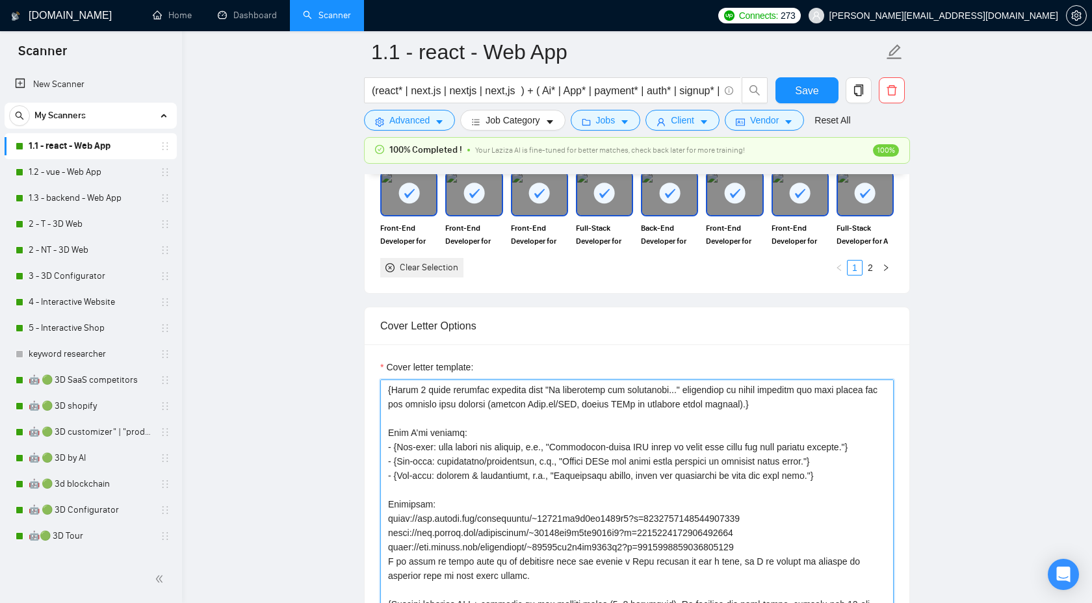
scroll to position [186, 0]
drag, startPoint x: 437, startPoint y: 504, endPoint x: 377, endPoint y: 503, distance: 60.4
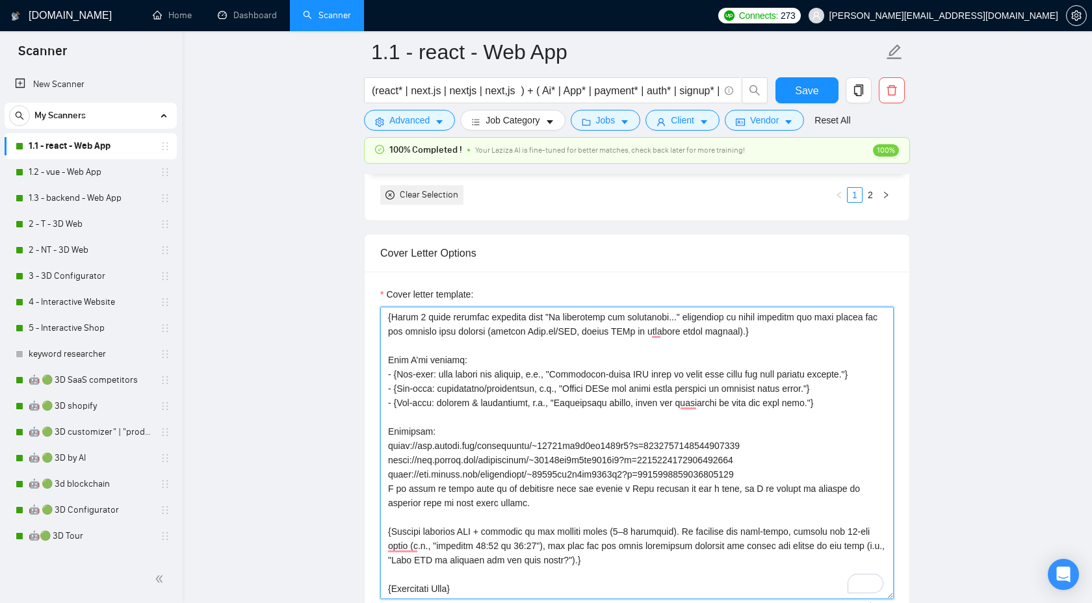
scroll to position [1418, 0]
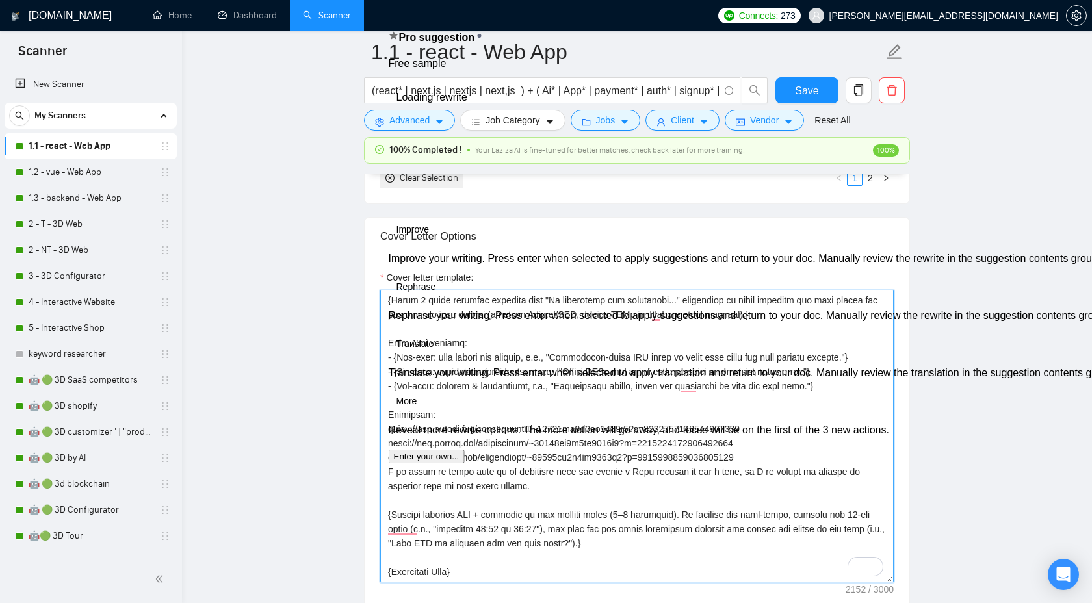
drag, startPoint x: 536, startPoint y: 489, endPoint x: 381, endPoint y: 469, distance: 156.0
click at [381, 469] on div "Cover Letter Options Cover letter template:" at bounding box center [637, 415] width 546 height 397
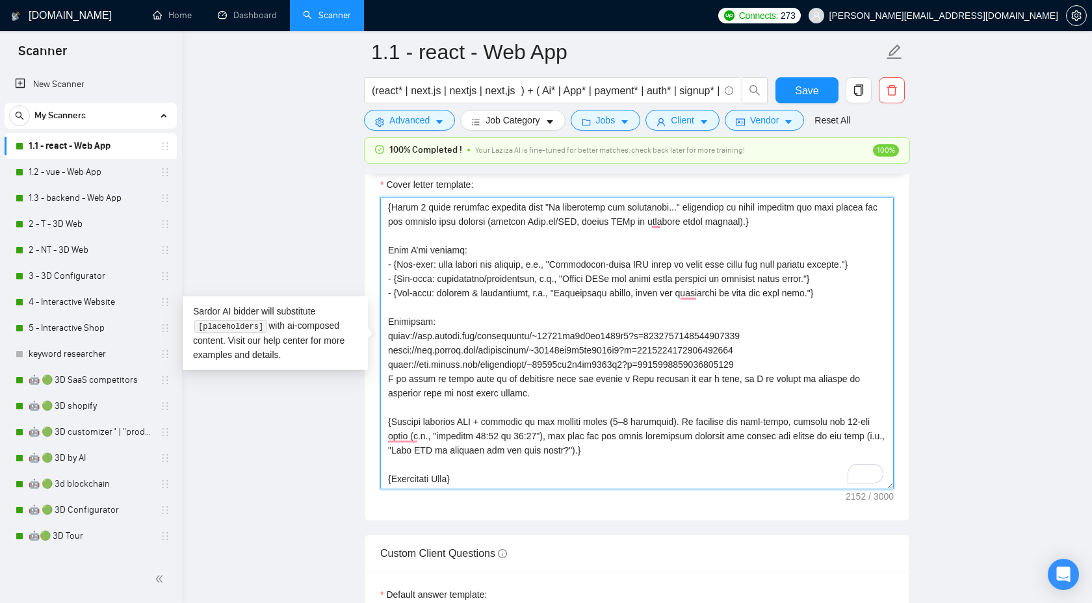
scroll to position [1514, 0]
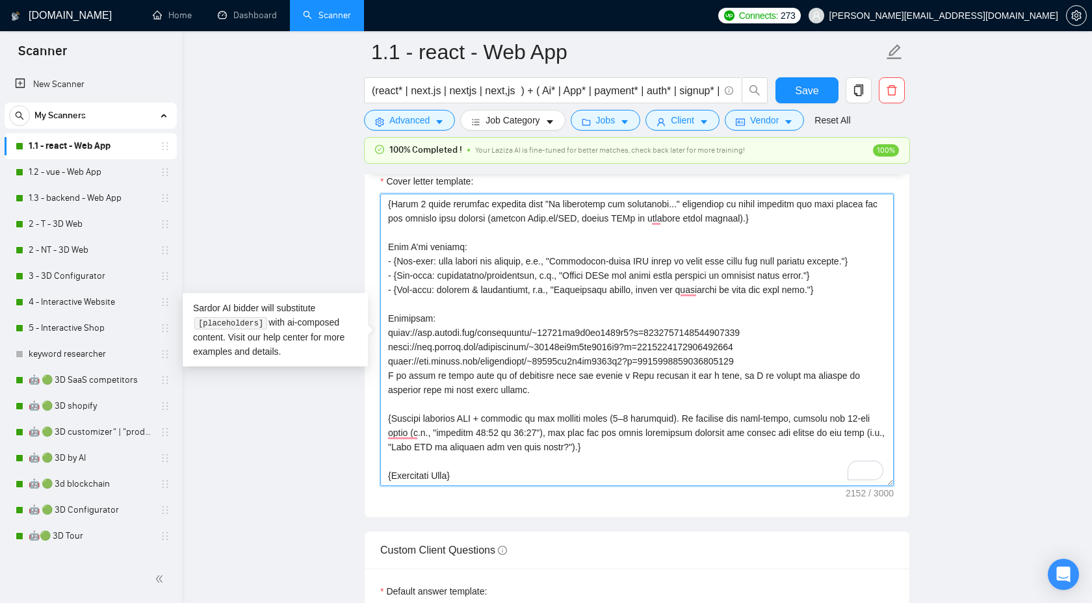
click at [528, 384] on textarea "Cover letter template:" at bounding box center [636, 340] width 513 height 292
drag, startPoint x: 528, startPoint y: 387, endPoint x: 376, endPoint y: 321, distance: 165.9
paste textarea "{pick 3 most relevant portfolios for this job from the following list to show u…"
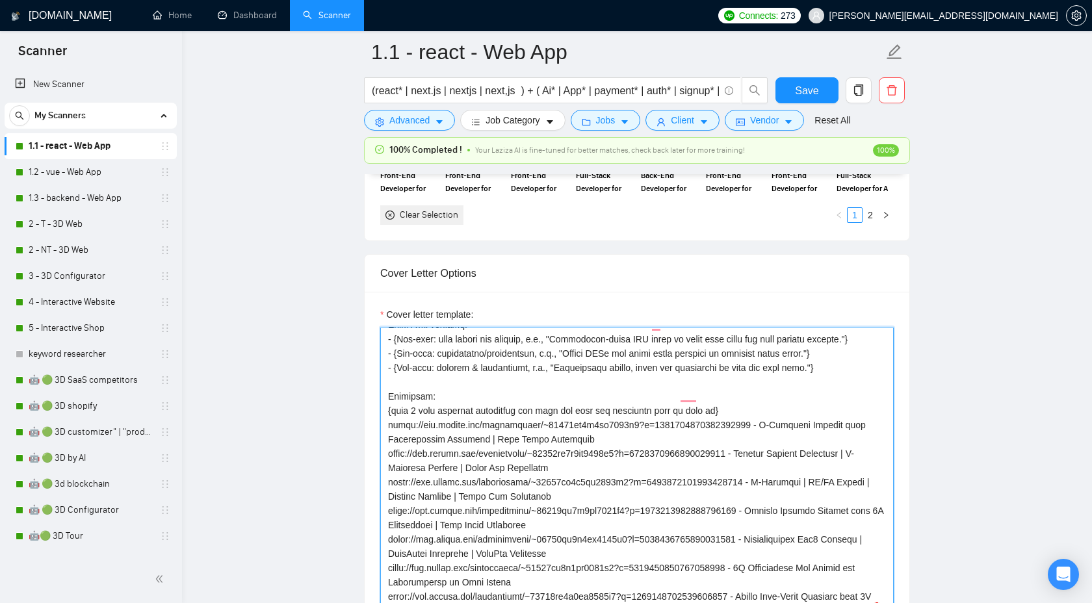
scroll to position [177, 0]
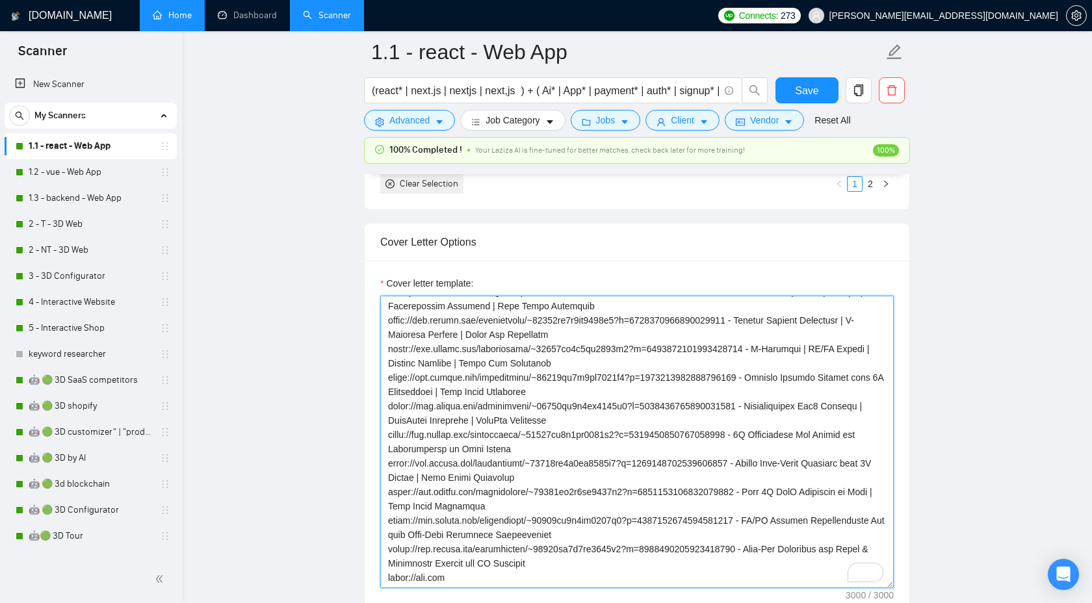
type textarea "{Lor ipsum D5-sitam Consect. Ad ELI sed doei tempor (—); inc u labore et dolor …"
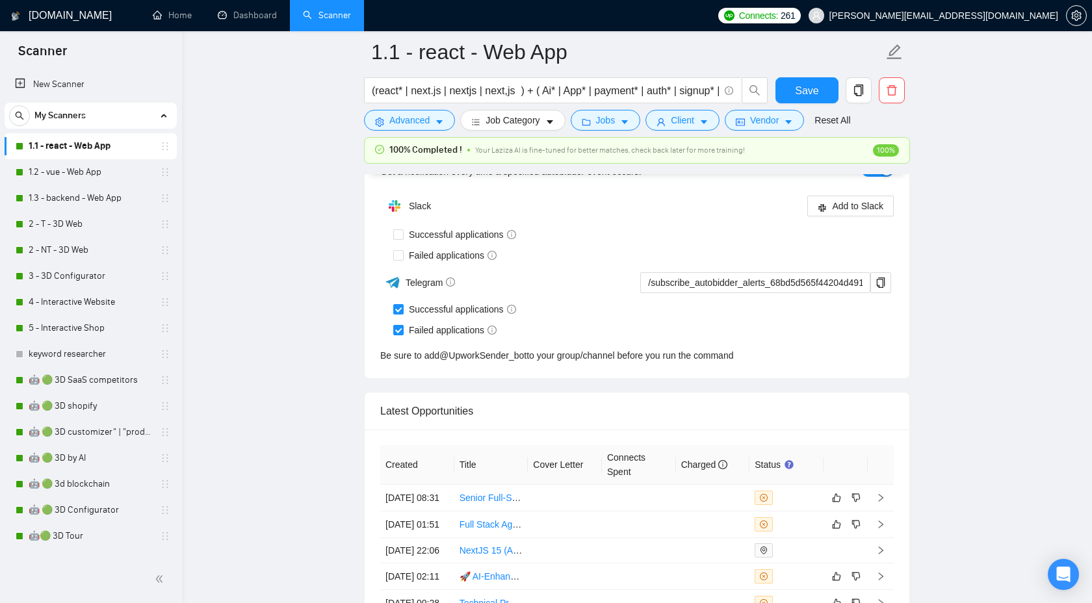
scroll to position [3661, 0]
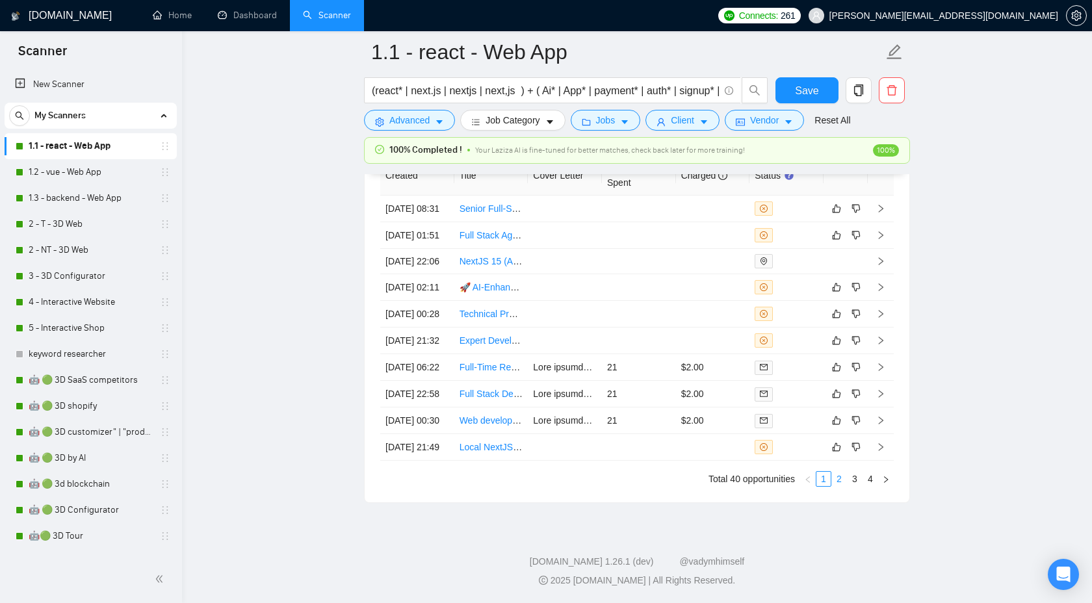
click at [843, 480] on link "2" at bounding box center [839, 479] width 14 height 14
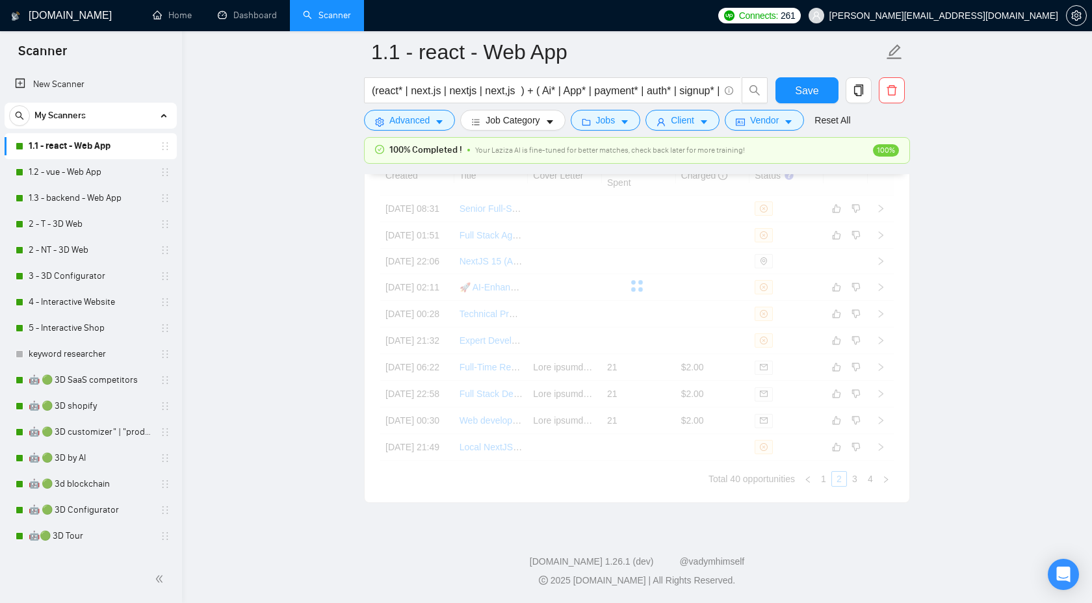
scroll to position [3555, 0]
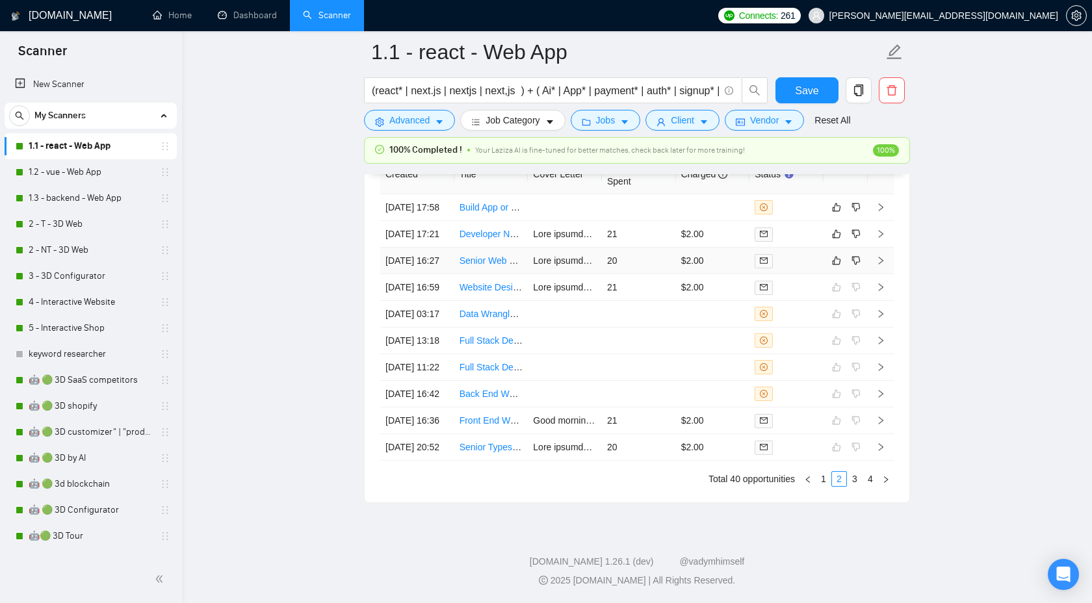
click at [879, 265] on icon "right" at bounding box center [880, 260] width 9 height 9
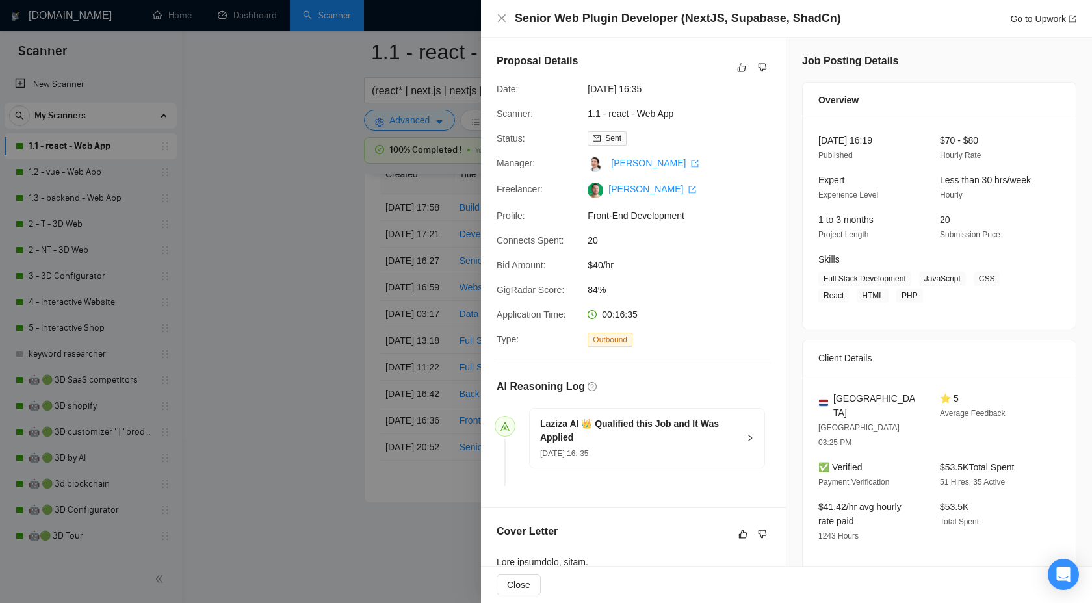
click at [721, 446] on div "24 Sep, 2025 16: 35" at bounding box center [639, 453] width 198 height 14
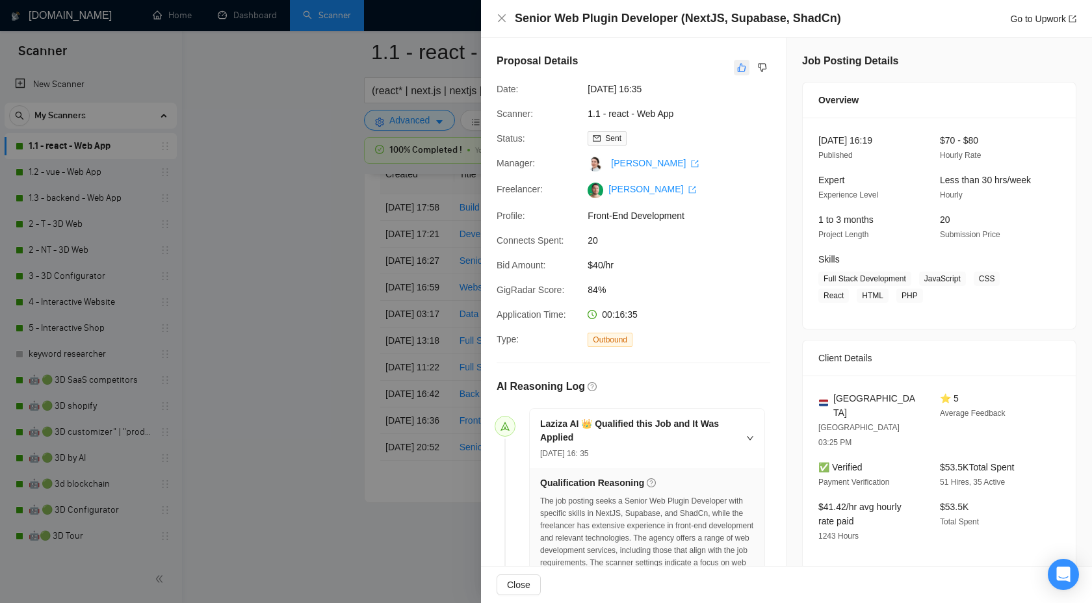
click at [741, 71] on icon "like" at bounding box center [742, 68] width 8 height 8
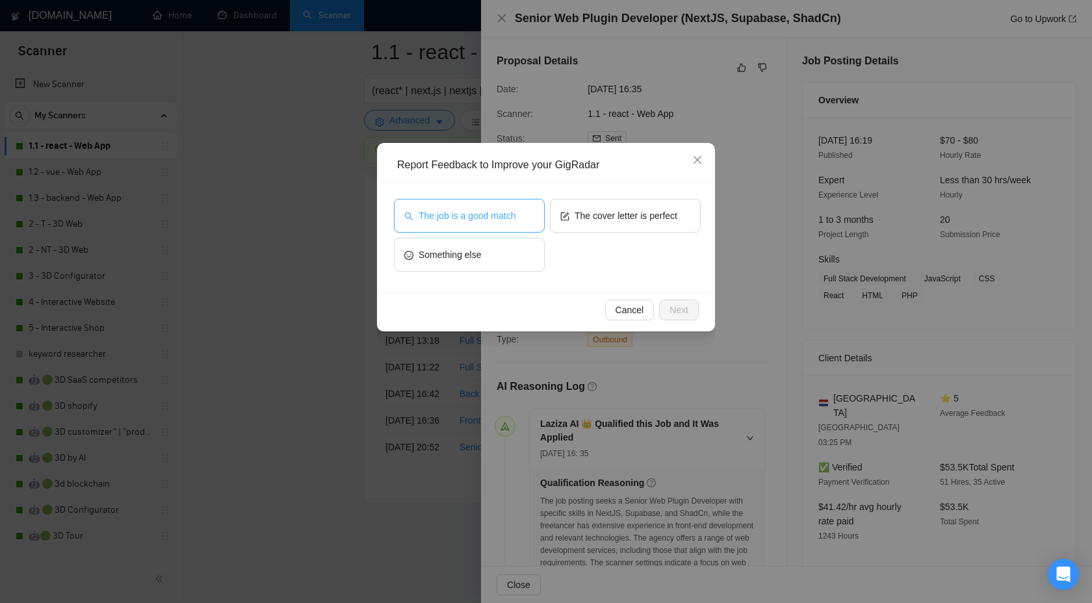
click at [484, 221] on span "The job is a good match" at bounding box center [467, 216] width 97 height 14
click at [680, 315] on span "Next" at bounding box center [678, 310] width 19 height 14
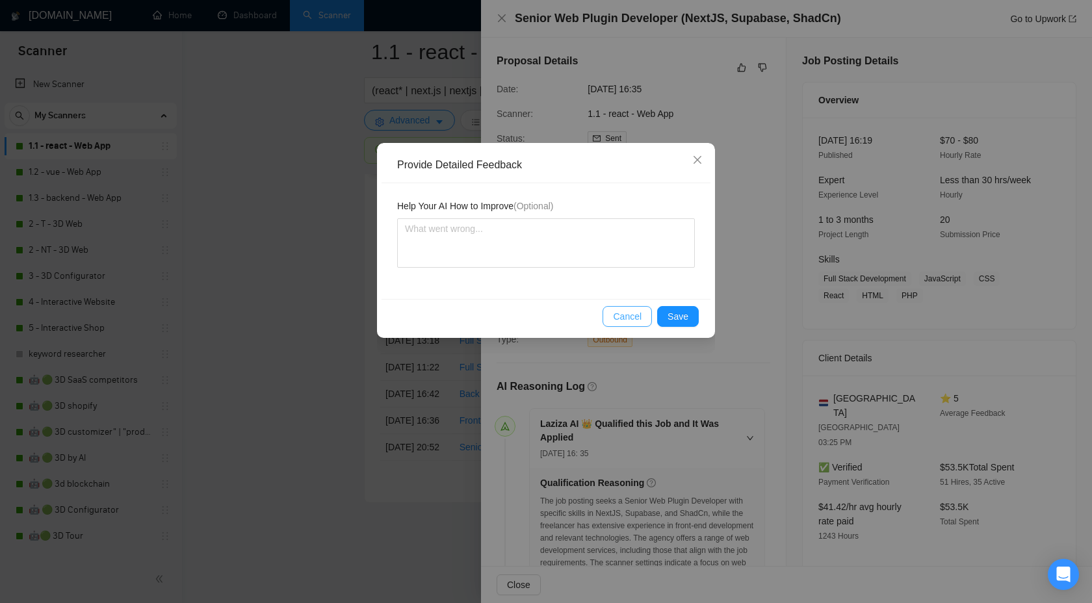
click at [635, 309] on span "Cancel" at bounding box center [627, 316] width 29 height 14
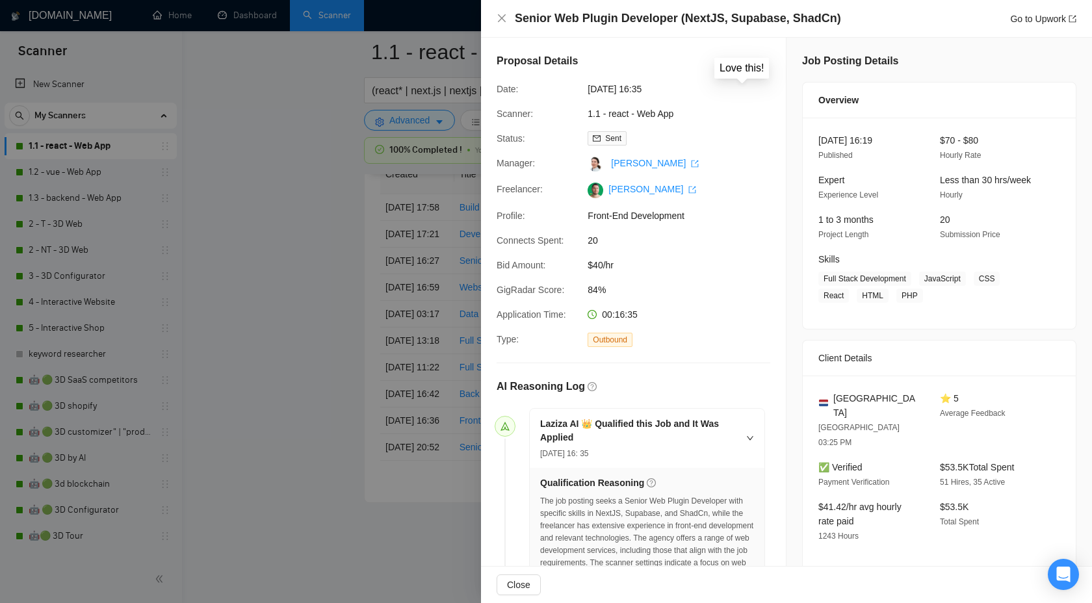
click at [738, 71] on icon "like" at bounding box center [741, 67] width 9 height 10
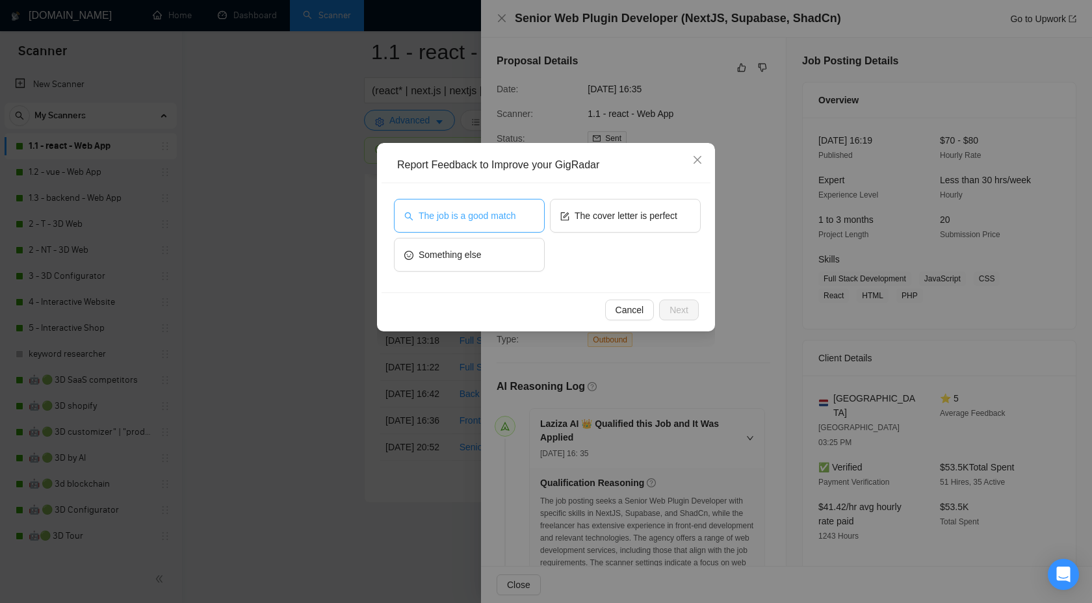
click at [495, 205] on button "The job is a good match" at bounding box center [469, 216] width 151 height 34
click at [668, 307] on button "Next" at bounding box center [679, 310] width 40 height 21
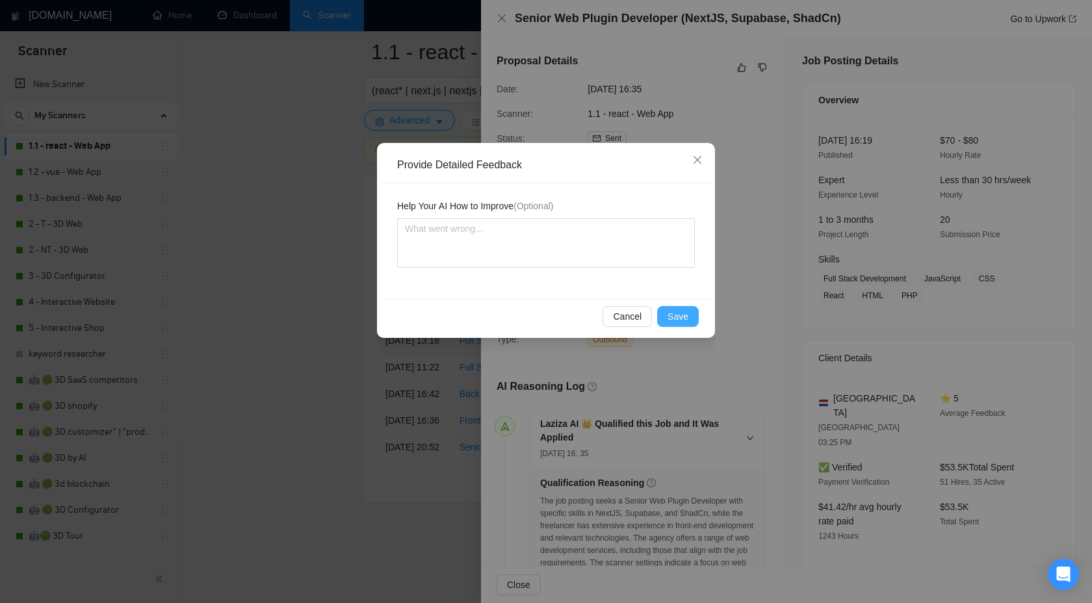
click at [673, 318] on span "Save" at bounding box center [677, 316] width 21 height 14
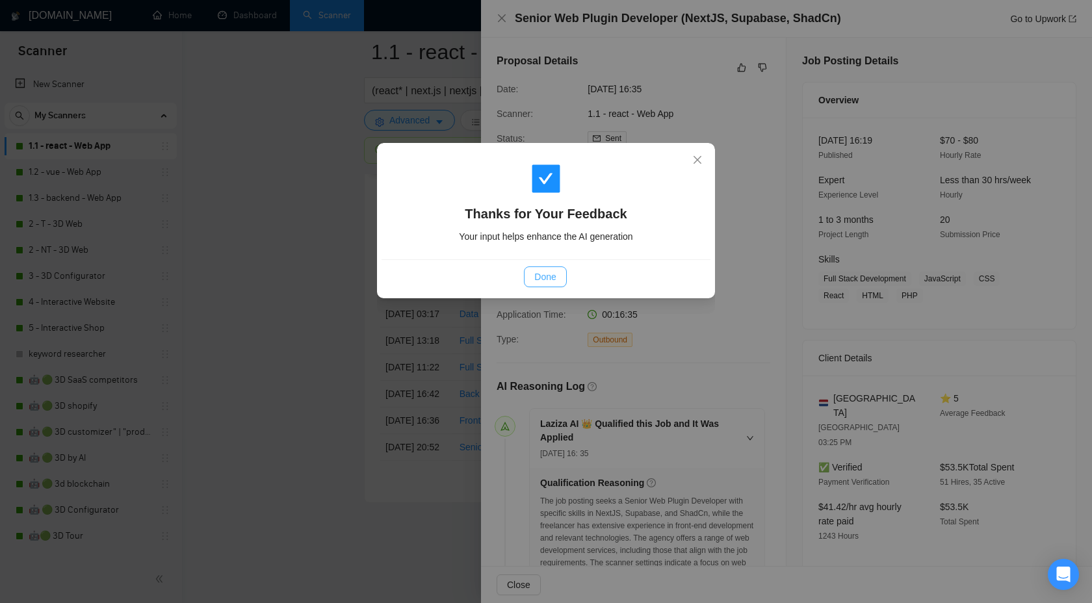
click at [548, 272] on span "Done" at bounding box center [544, 277] width 21 height 14
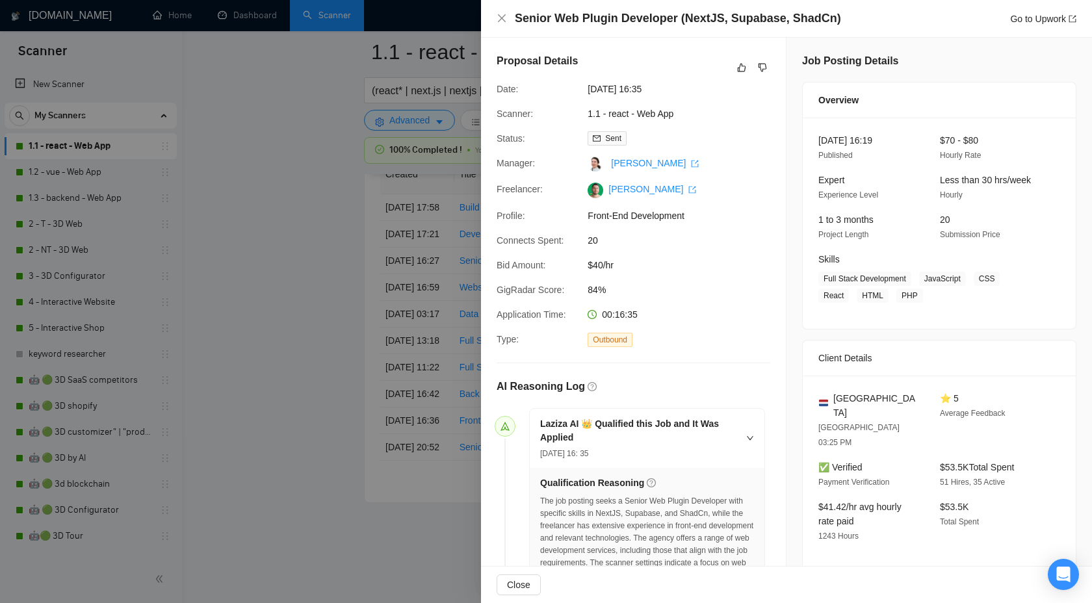
click at [380, 290] on div at bounding box center [546, 301] width 1092 height 603
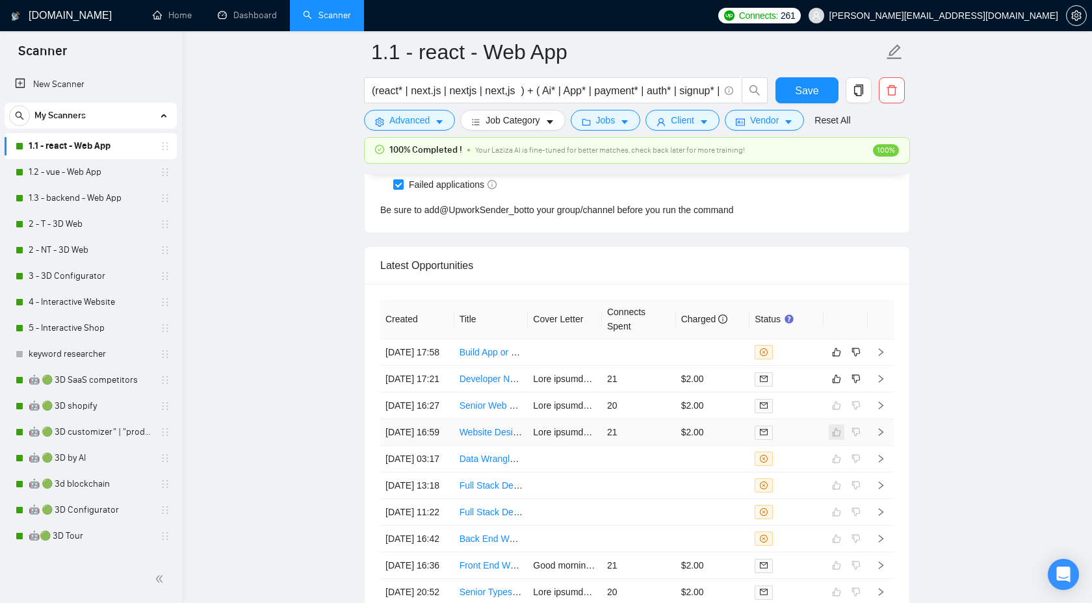
scroll to position [3661, 0]
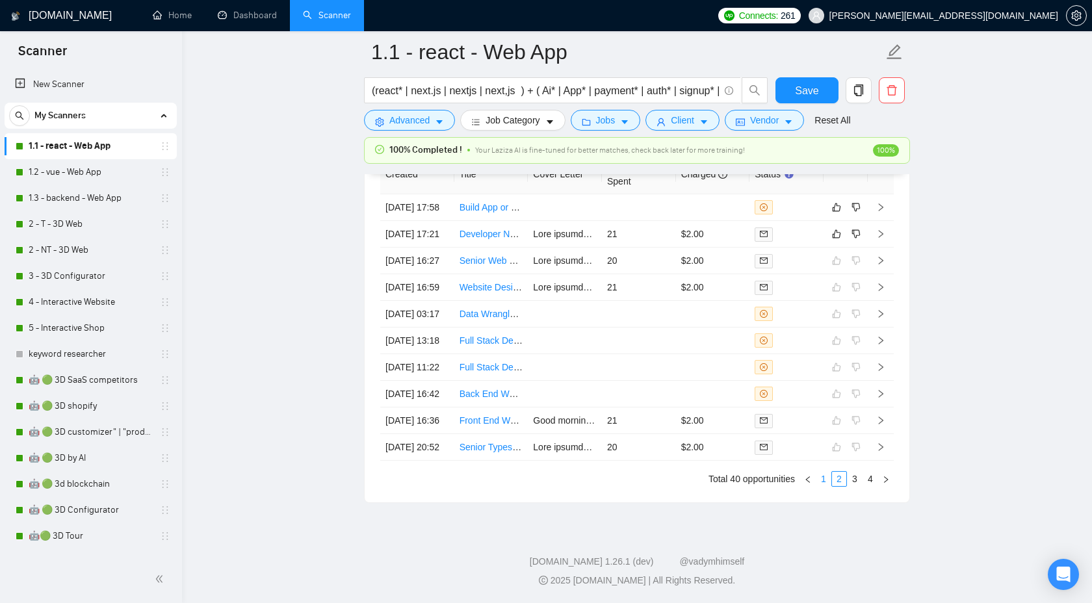
click at [822, 480] on link "1" at bounding box center [823, 479] width 14 height 14
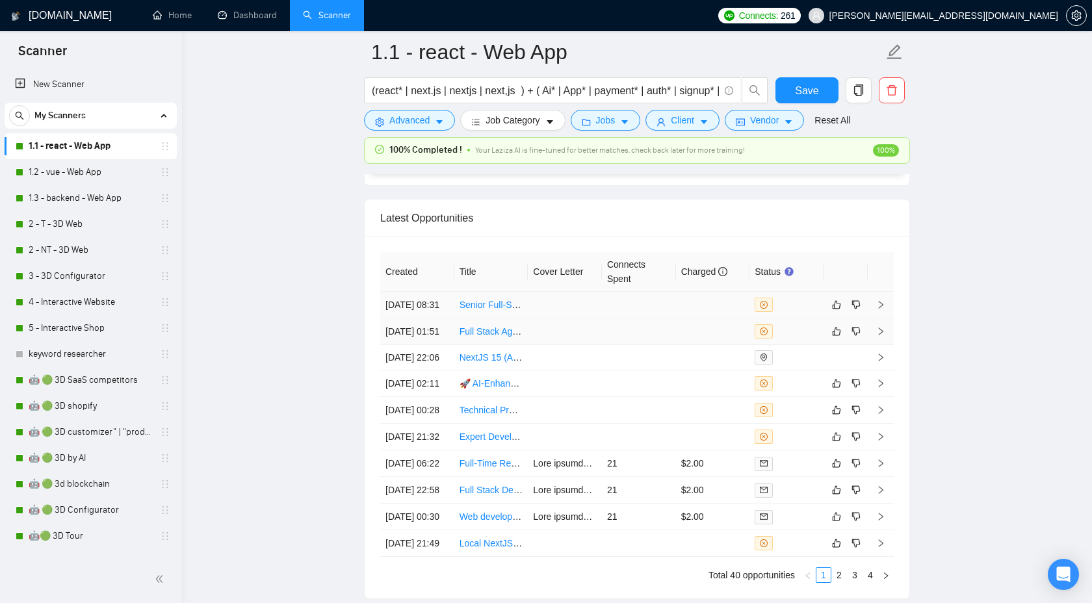
scroll to position [3434, 0]
